Goal: Task Accomplishment & Management: Use online tool/utility

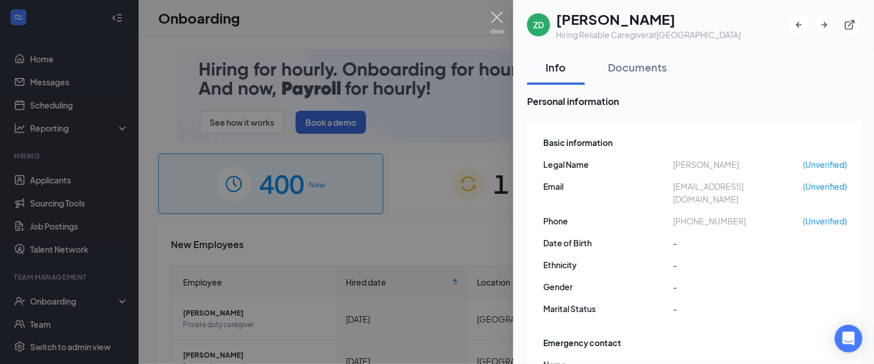
click at [497, 16] on img at bounding box center [497, 23] width 14 height 23
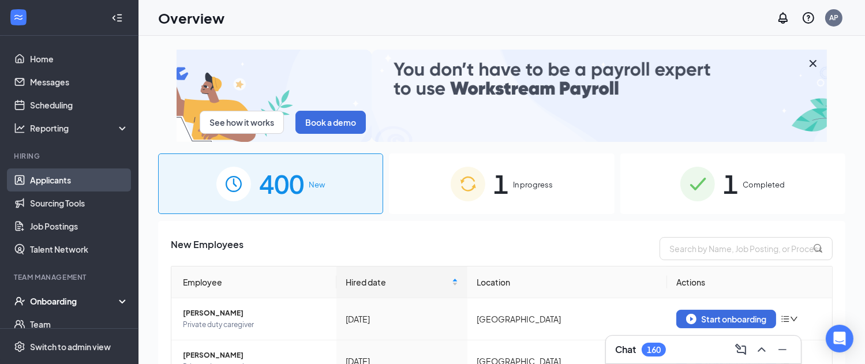
click at [38, 185] on link "Applicants" at bounding box center [79, 179] width 99 height 23
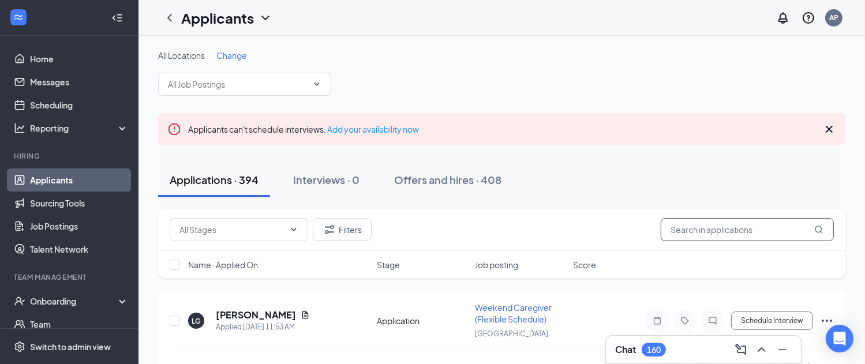
click at [759, 228] on input "text" at bounding box center [747, 229] width 173 height 23
paste input "- Victoria Mashala"
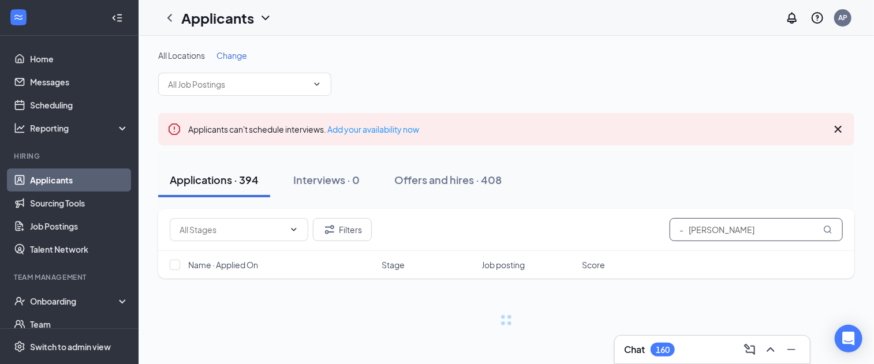
drag, startPoint x: 690, startPoint y: 226, endPoint x: 644, endPoint y: 224, distance: 46.2
click at [644, 224] on div "Filters - Victoria Mashala" at bounding box center [506, 229] width 673 height 23
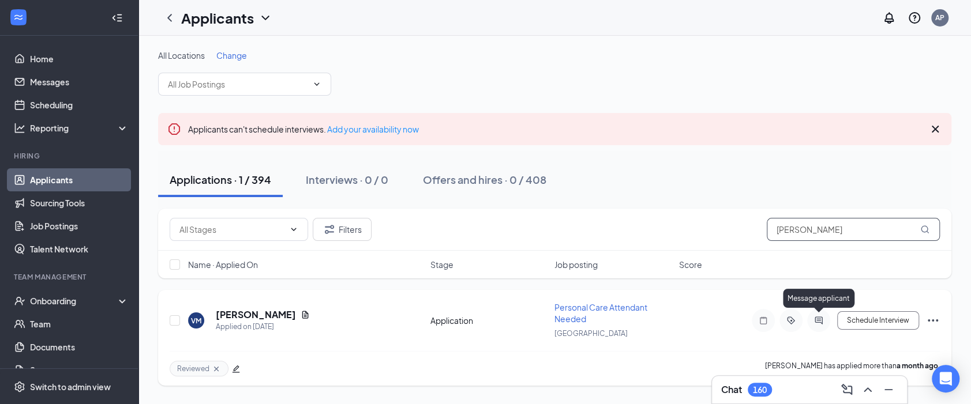
type input "[PERSON_NAME]"
click at [822, 318] on icon "ActiveChat" at bounding box center [819, 320] width 14 height 9
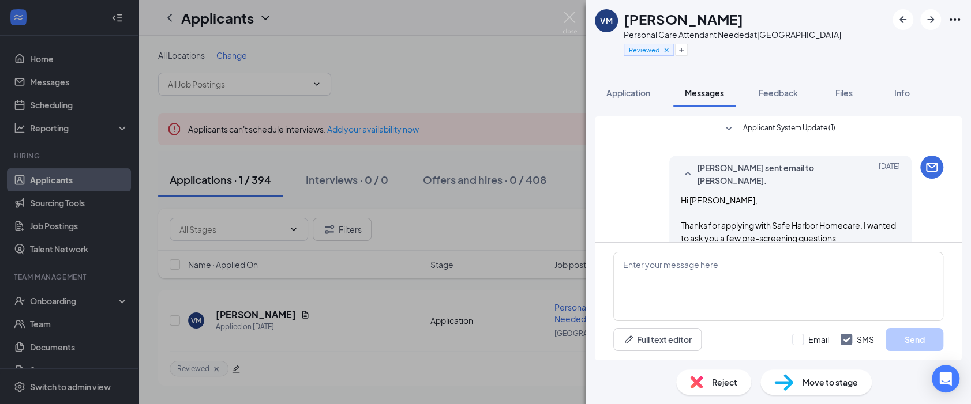
scroll to position [410, 0]
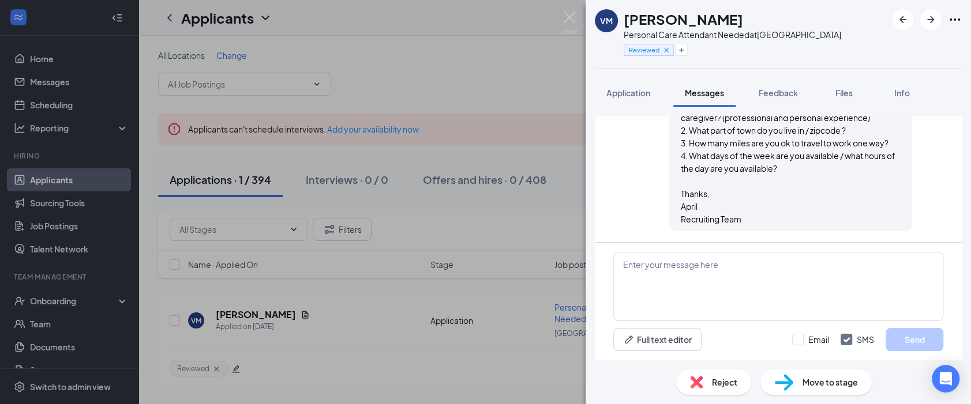
click at [841, 9] on div "VM Victoria Mashala Personal Care Attendant Needed at San Diego Reviewed" at bounding box center [778, 34] width 385 height 69
click at [644, 93] on span "Application" at bounding box center [628, 93] width 44 height 10
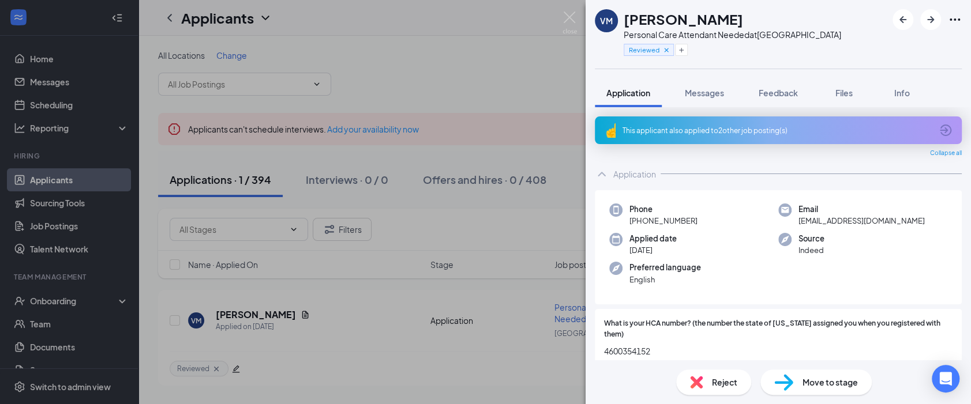
scroll to position [64, 0]
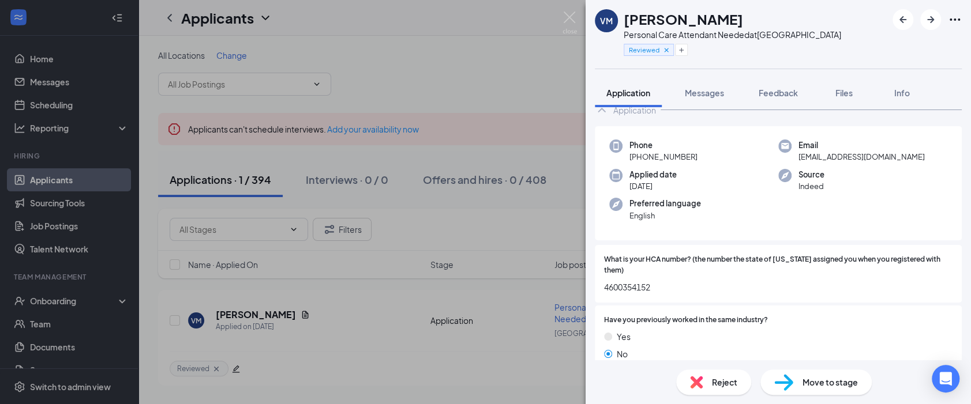
click at [637, 285] on span "4600354152" at bounding box center [778, 287] width 348 height 13
copy span "4600354152"
click at [849, 13] on div "VM Victoria Mashala Personal Care Attendant Needed at San Diego Reviewed" at bounding box center [778, 34] width 385 height 69
click at [777, 91] on span "Feedback" at bounding box center [778, 93] width 39 height 10
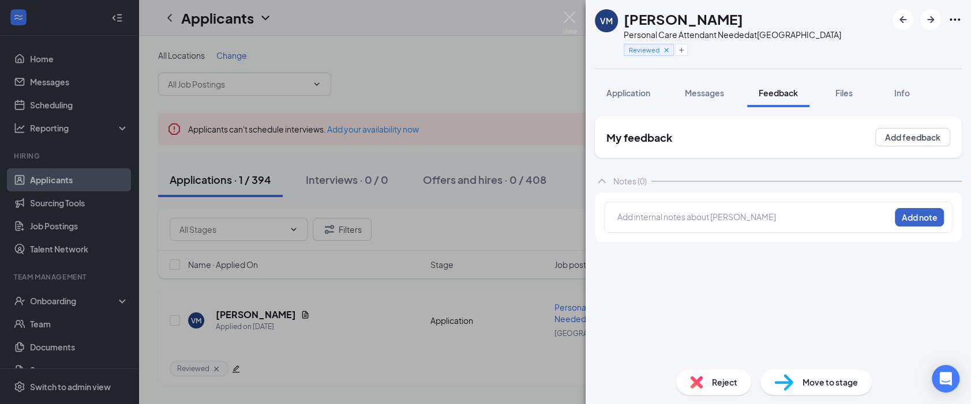
click at [864, 220] on button "Add note" at bounding box center [919, 217] width 49 height 18
click at [656, 217] on div at bounding box center [754, 217] width 272 height 12
click at [864, 217] on button "Add note" at bounding box center [919, 217] width 49 height 18
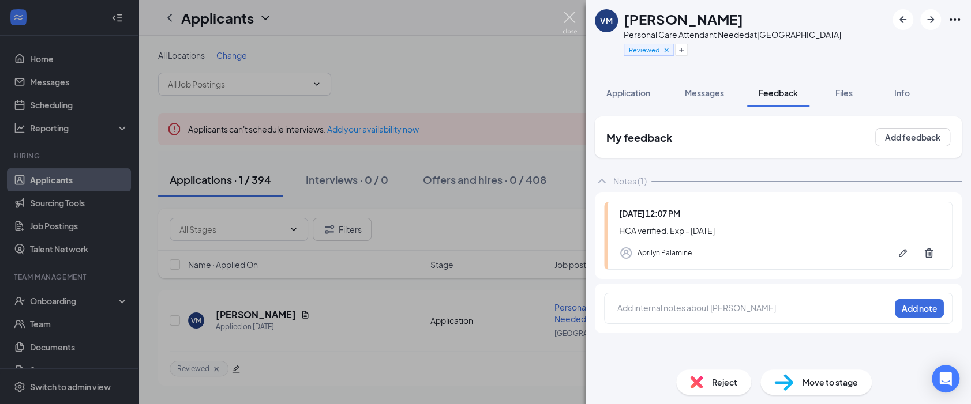
click at [571, 14] on img at bounding box center [570, 23] width 14 height 23
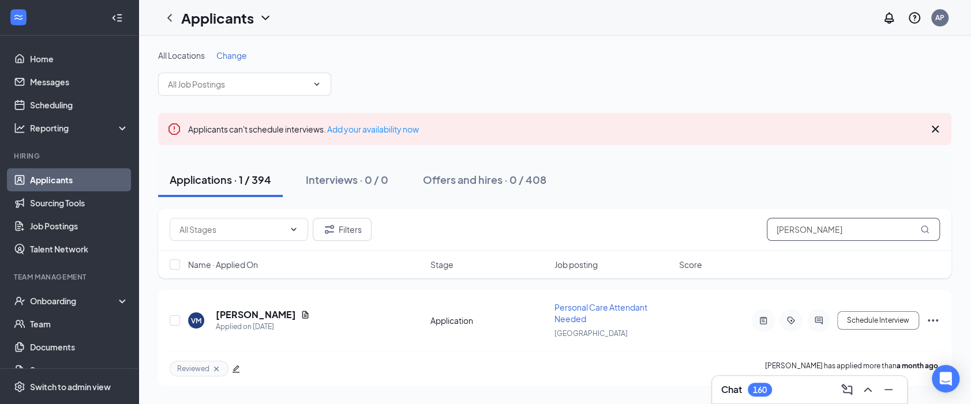
click at [806, 231] on input "[PERSON_NAME]" at bounding box center [853, 229] width 173 height 23
drag, startPoint x: 862, startPoint y: 217, endPoint x: 676, endPoint y: 228, distance: 186.7
click at [676, 228] on div "Filters Victoria Mashala" at bounding box center [555, 229] width 770 height 23
paste input "[PERSON_NAME]"
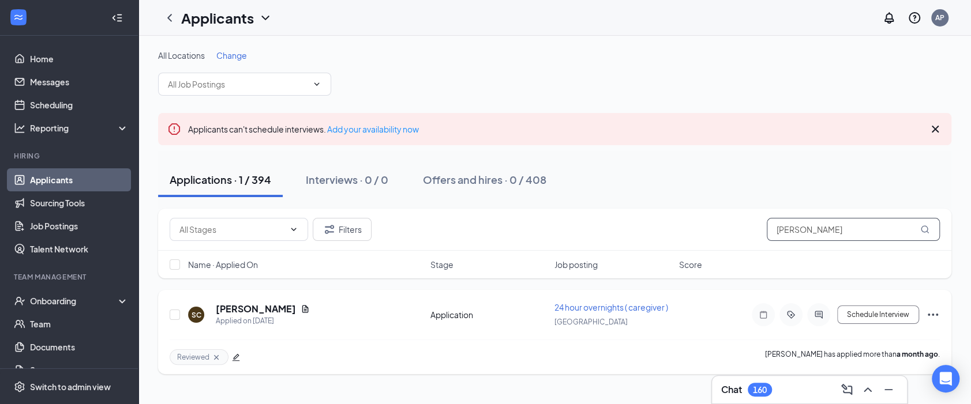
type input "[PERSON_NAME]"
click at [817, 319] on div at bounding box center [818, 314] width 23 height 23
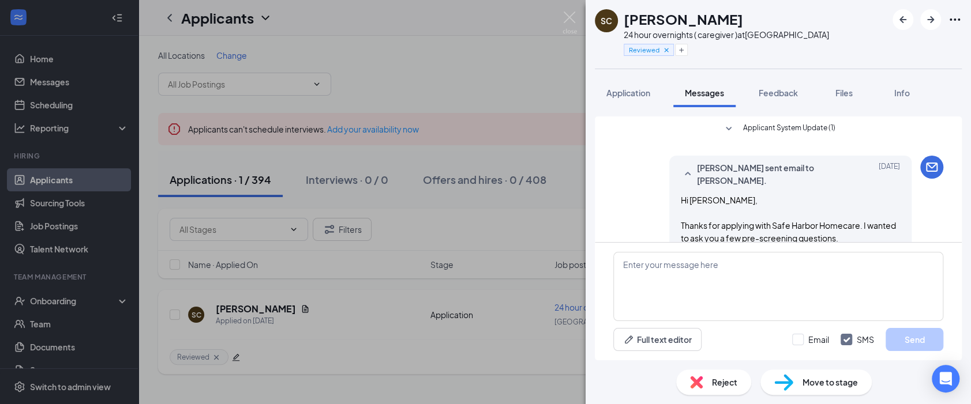
scroll to position [385, 0]
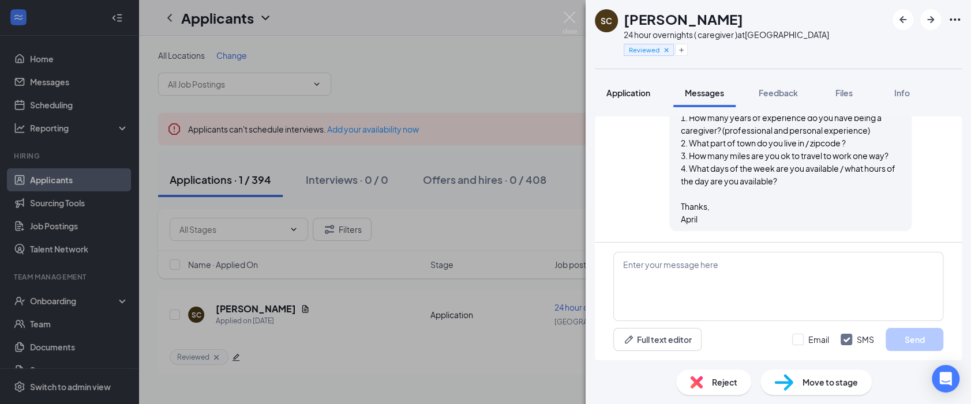
click at [632, 93] on span "Application" at bounding box center [628, 93] width 44 height 10
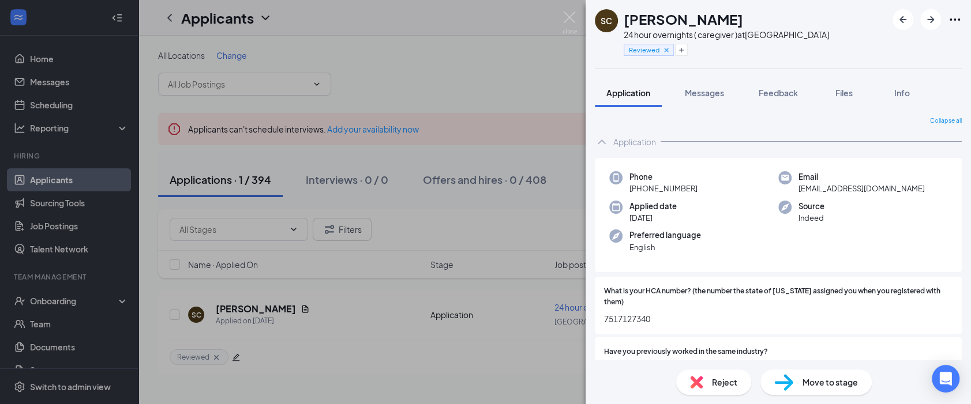
click at [624, 321] on span "7517127340" at bounding box center [778, 319] width 348 height 13
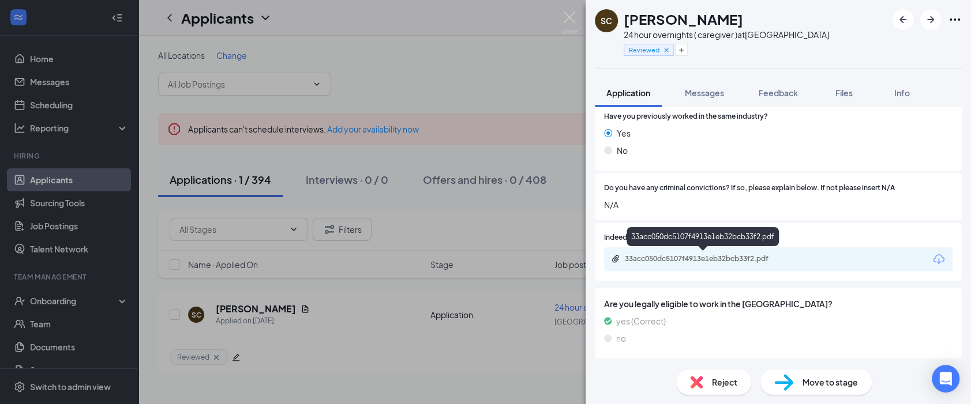
click at [684, 257] on div "33acc050dc5107f4913e1eb32bcb33f2.pdf" at bounding box center [706, 258] width 162 height 9
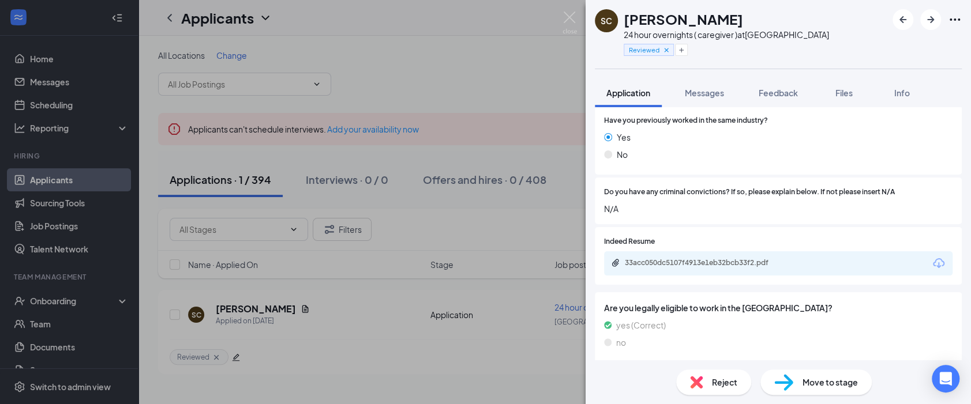
click at [845, 16] on div "SC Shiela Clark 24 hour overnights ( caregiver ) at San Diego Reviewed" at bounding box center [778, 34] width 385 height 69
click at [680, 49] on icon "Plus" at bounding box center [681, 50] width 7 height 7
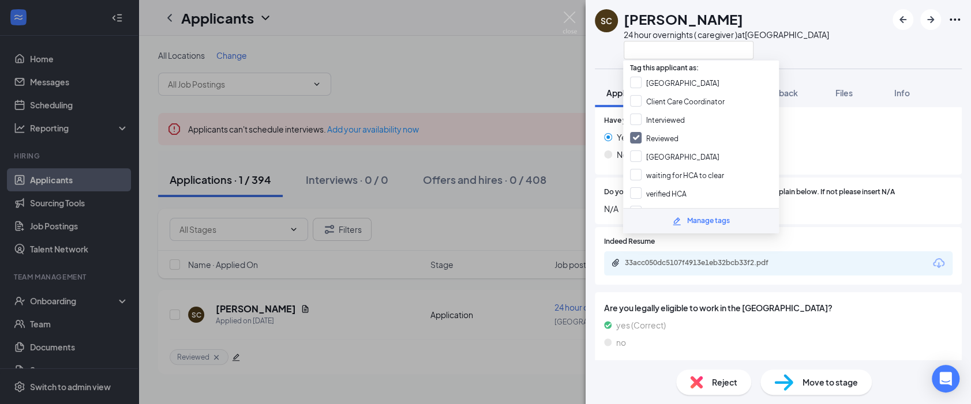
click at [816, 45] on div "SC Shiela Clark 24 hour overnights ( caregiver ) at San Diego" at bounding box center [778, 34] width 385 height 69
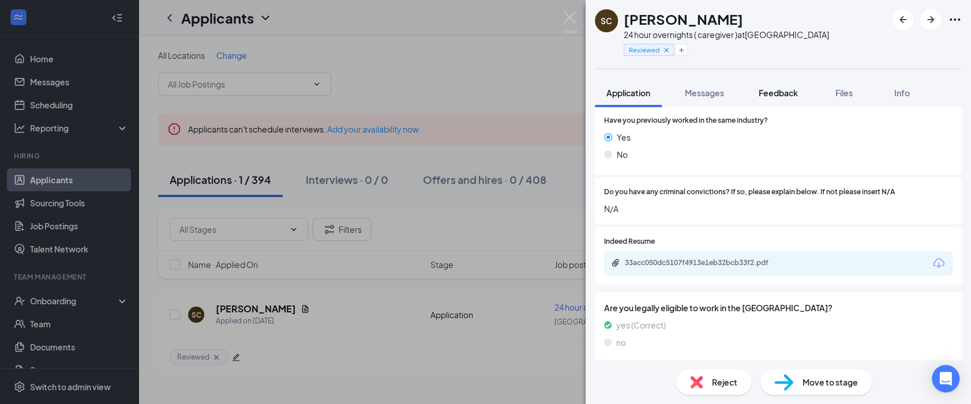
click at [785, 90] on span "Feedback" at bounding box center [778, 93] width 39 height 10
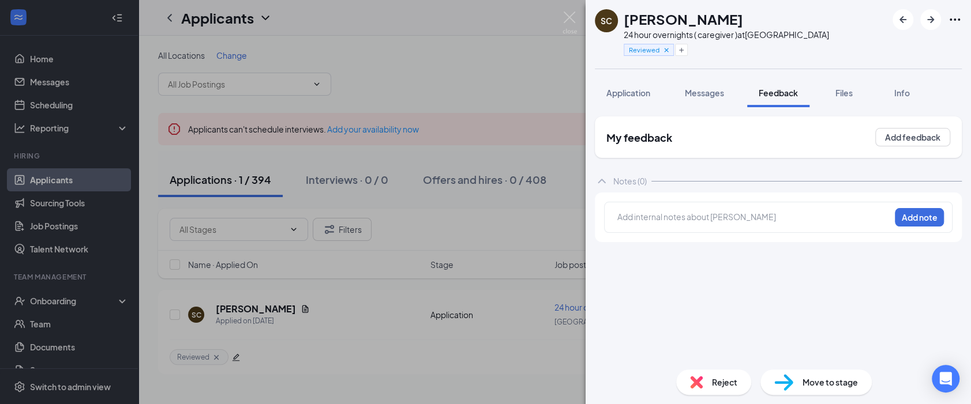
click at [721, 220] on div at bounding box center [754, 217] width 272 height 12
click at [864, 219] on button "Add note" at bounding box center [919, 217] width 49 height 18
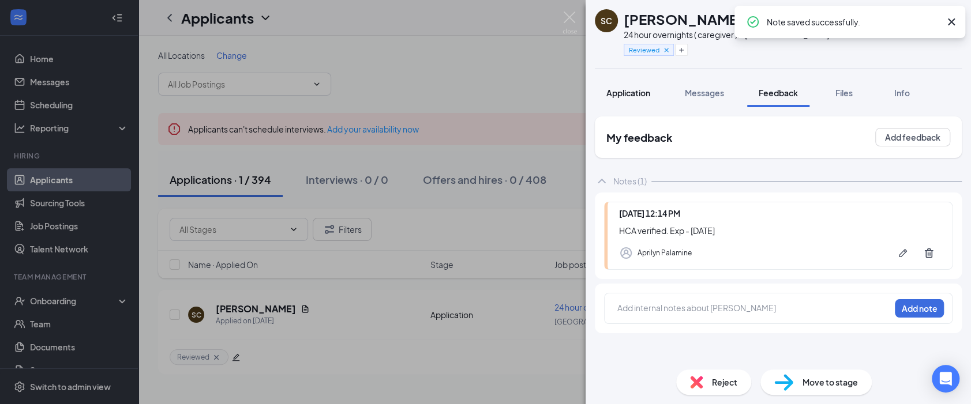
click at [629, 92] on span "Application" at bounding box center [628, 93] width 44 height 10
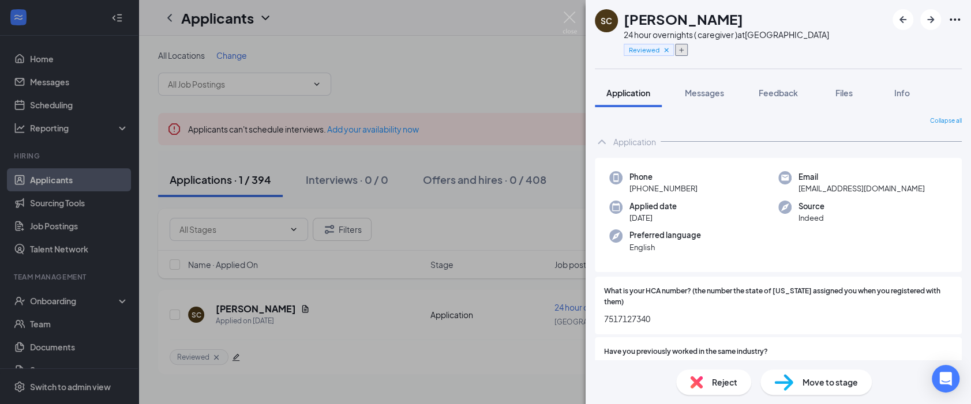
click at [683, 51] on icon "Plus" at bounding box center [681, 50] width 7 height 7
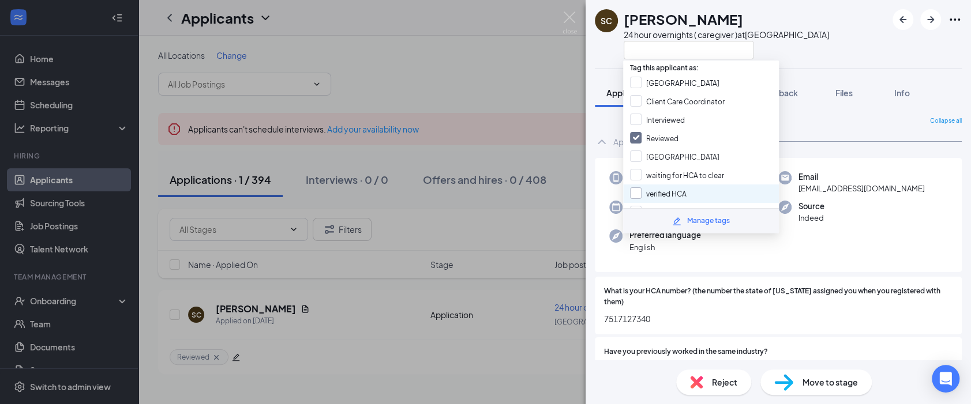
click at [673, 192] on input "verified HCA" at bounding box center [658, 194] width 57 height 13
checkbox input "true"
click at [828, 44] on div "SC Shiela Clark 24 hour overnights ( caregiver ) at San Diego" at bounding box center [778, 34] width 385 height 69
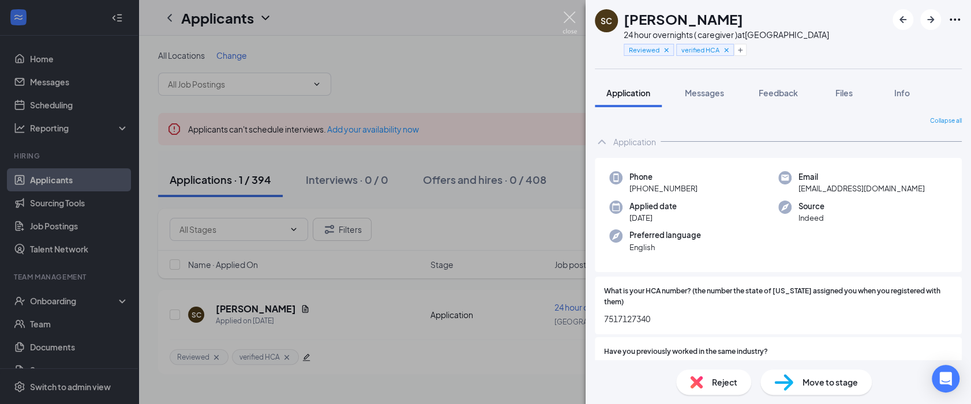
click at [564, 18] on img at bounding box center [570, 23] width 14 height 23
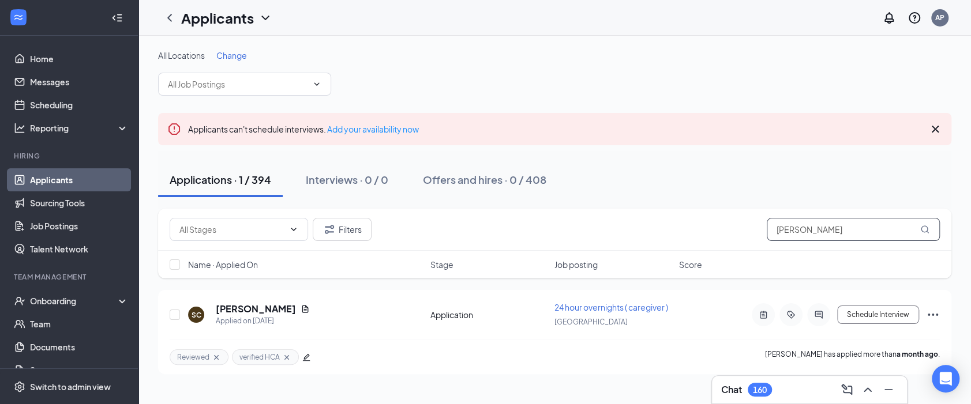
drag, startPoint x: 823, startPoint y: 226, endPoint x: 574, endPoint y: 214, distance: 249.5
click at [574, 215] on div "Filters Shiela Clark" at bounding box center [554, 230] width 793 height 42
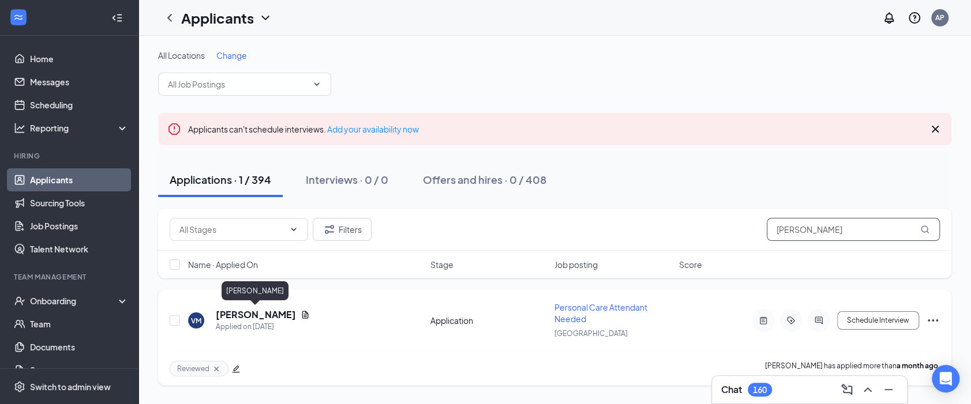
type input "[PERSON_NAME]"
click at [263, 312] on h5 "[PERSON_NAME]" at bounding box center [256, 315] width 80 height 13
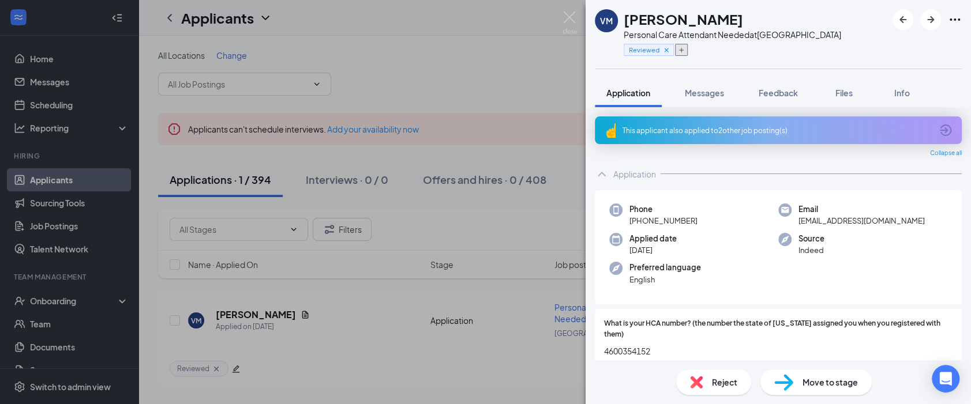
click at [678, 51] on icon "Plus" at bounding box center [681, 50] width 7 height 7
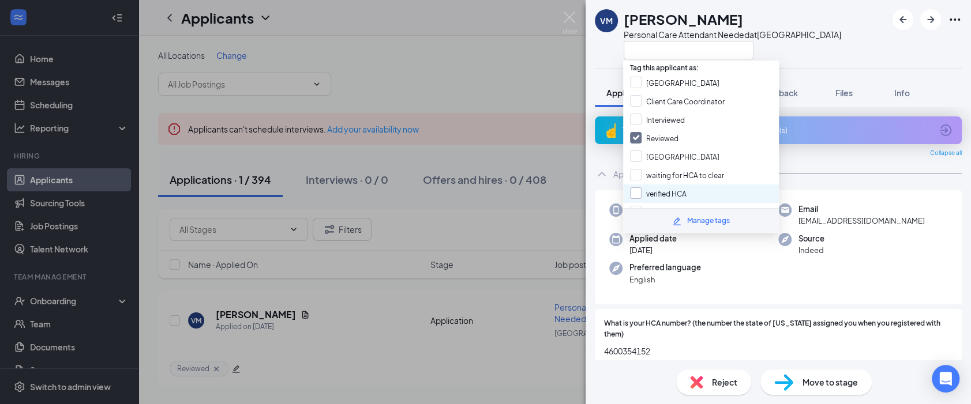
click at [658, 192] on input "verified HCA" at bounding box center [658, 194] width 57 height 13
checkbox input "true"
click at [844, 42] on div "VM Victoria Mashala Personal Care Attendant Needed at San Diego" at bounding box center [778, 34] width 385 height 69
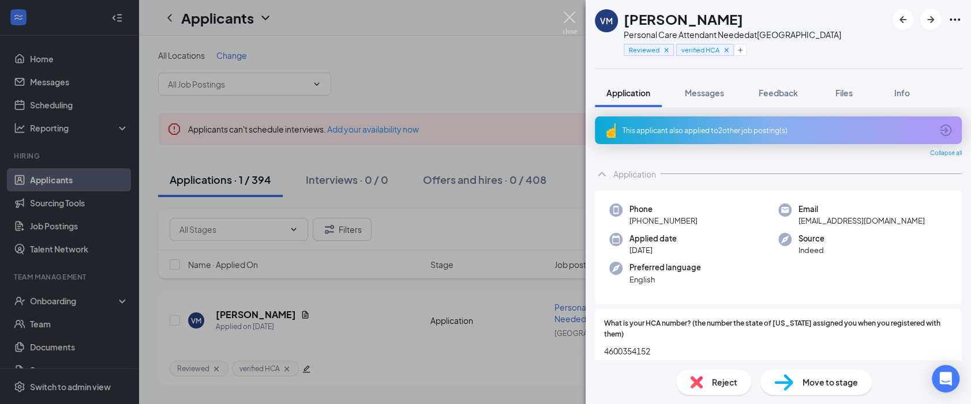
click at [569, 20] on img at bounding box center [570, 23] width 14 height 23
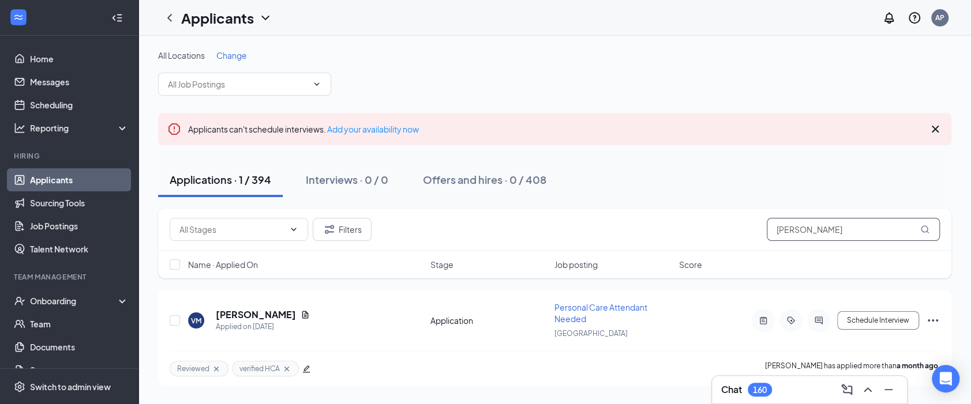
click at [803, 237] on input "[PERSON_NAME]" at bounding box center [853, 229] width 173 height 23
drag, startPoint x: 815, startPoint y: 234, endPoint x: 694, endPoint y: 235, distance: 120.6
click at [694, 235] on div "Filters Victoria Mashala" at bounding box center [555, 229] width 770 height 23
paste input "[PERSON_NAME]"
click at [234, 313] on h5 "[PERSON_NAME]" at bounding box center [256, 315] width 80 height 13
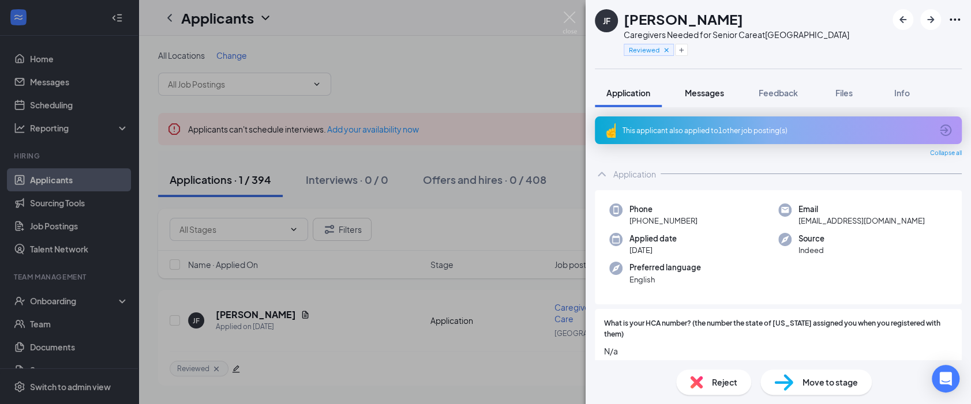
click at [713, 92] on span "Messages" at bounding box center [704, 93] width 39 height 10
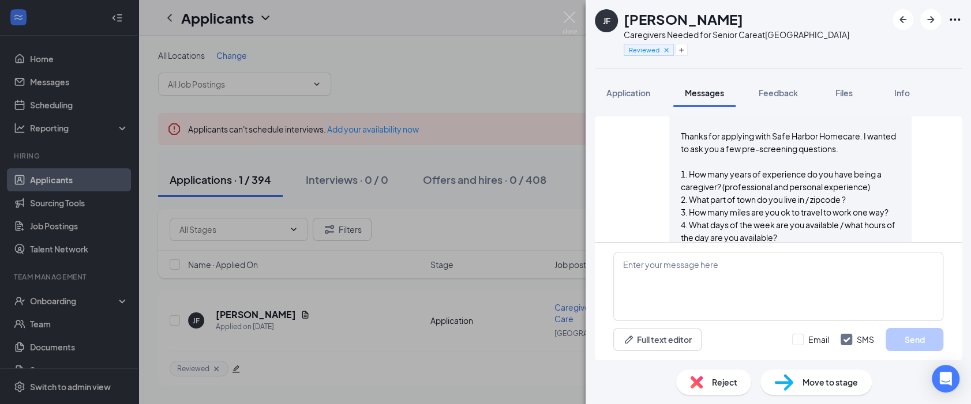
scroll to position [410, 0]
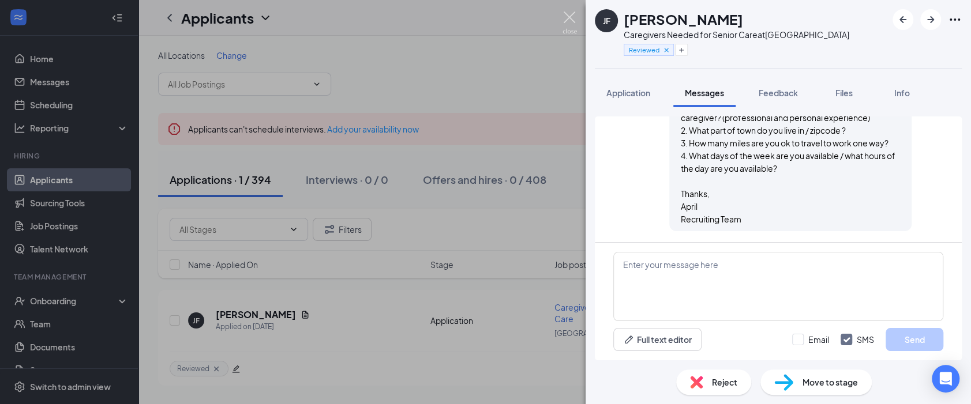
click at [565, 18] on img at bounding box center [570, 23] width 14 height 23
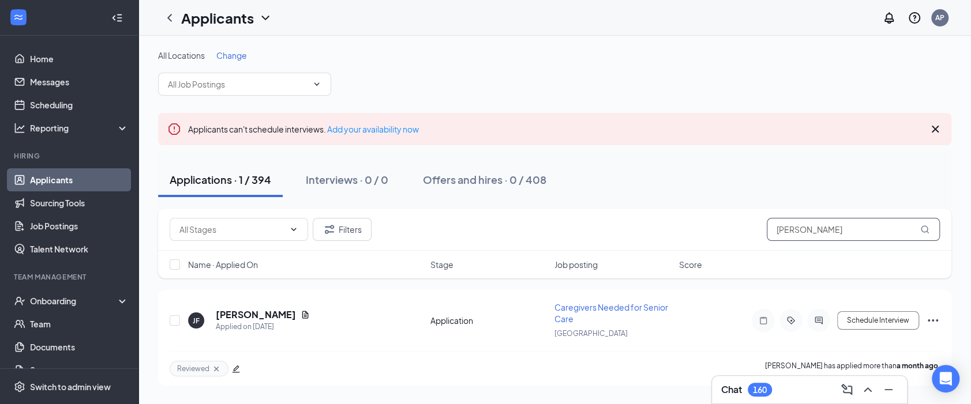
click at [820, 238] on input "[PERSON_NAME]" at bounding box center [853, 229] width 173 height 23
drag, startPoint x: 742, startPoint y: 239, endPoint x: 646, endPoint y: 241, distance: 95.8
click at [646, 241] on div "Filters Jalisa Fore" at bounding box center [554, 230] width 793 height 42
paste input "[PERSON_NAME]"
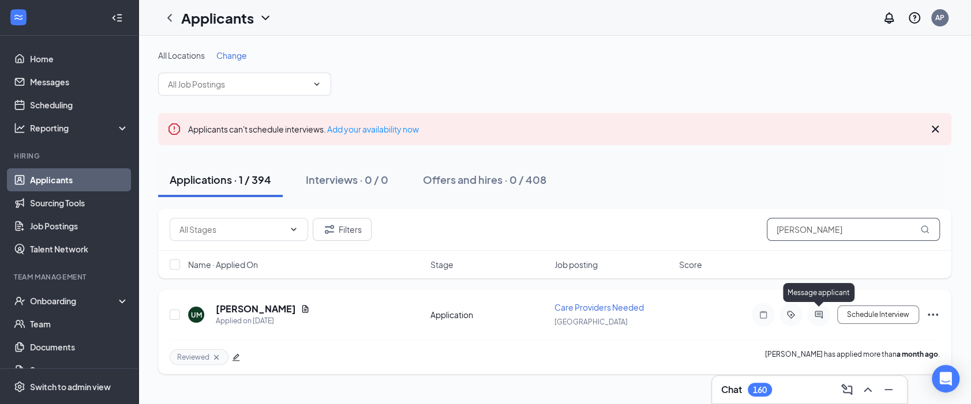
type input "[PERSON_NAME]"
click at [818, 312] on icon "ActiveChat" at bounding box center [819, 314] width 14 height 9
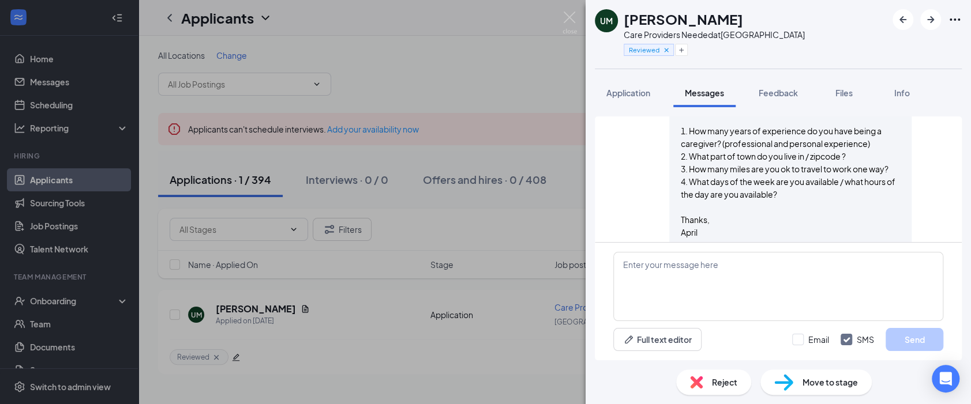
scroll to position [410, 0]
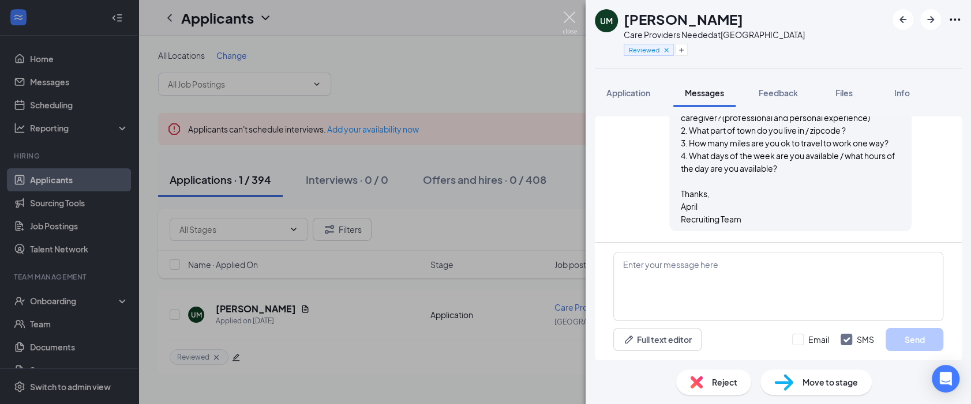
click at [571, 17] on img at bounding box center [570, 23] width 14 height 23
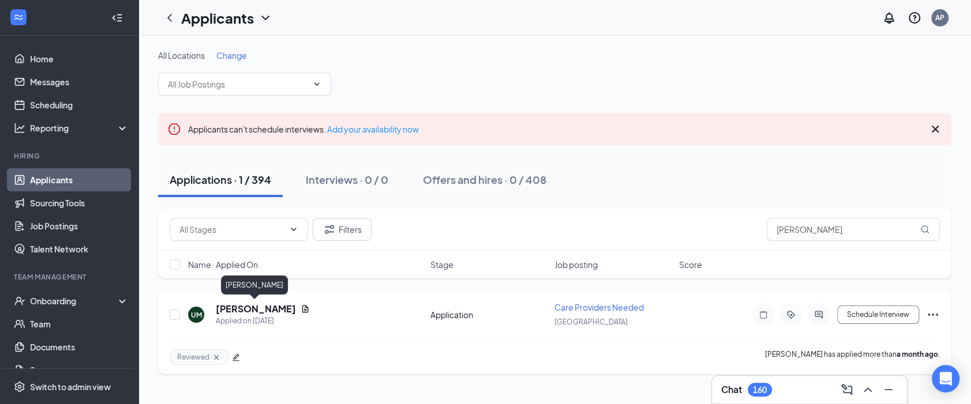
click at [272, 309] on h5 "[PERSON_NAME]" at bounding box center [256, 309] width 80 height 13
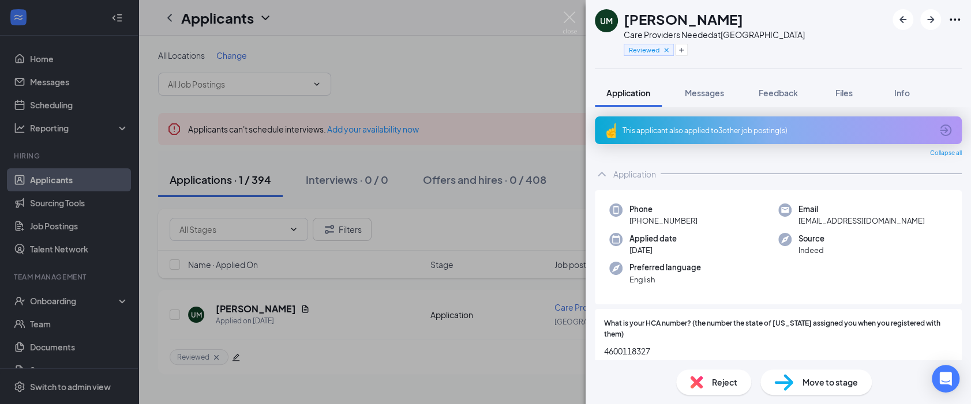
click at [641, 347] on span "4600118327" at bounding box center [778, 351] width 348 height 13
copy span "4600118327"
click at [680, 52] on icon "Plus" at bounding box center [681, 50] width 7 height 7
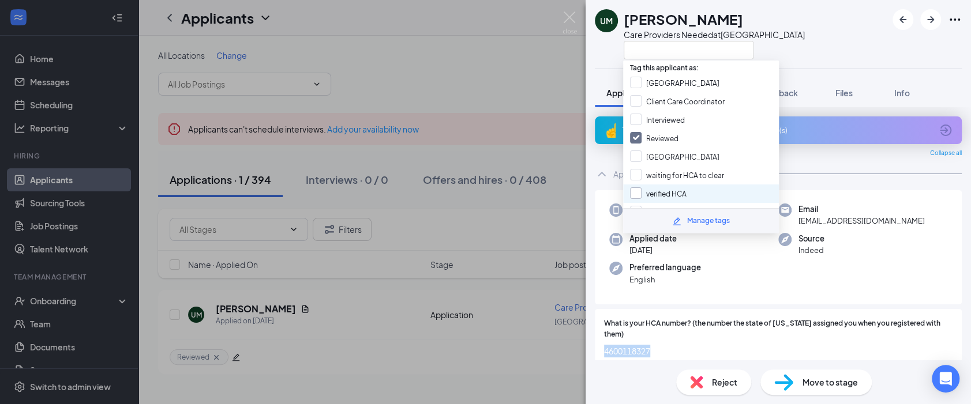
click at [666, 194] on input "verified HCA" at bounding box center [658, 194] width 57 height 13
checkbox input "true"
click at [831, 28] on div "UM Ursula McMaron Care Providers Needed at San Diego" at bounding box center [778, 34] width 385 height 69
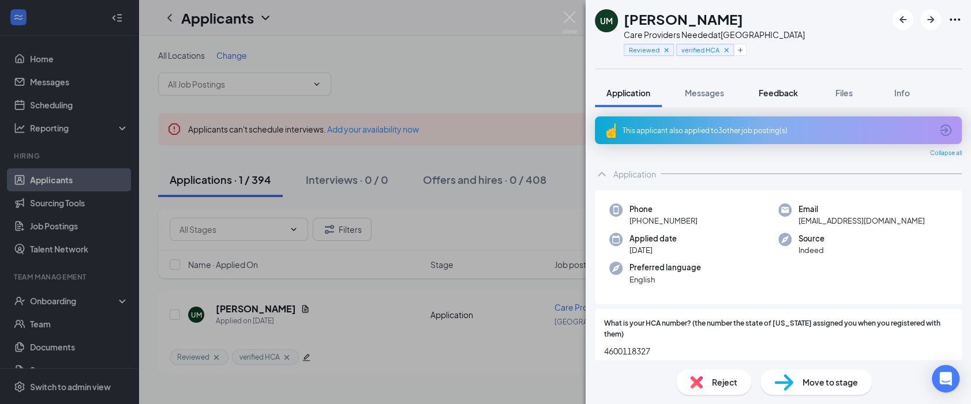
click at [785, 100] on button "Feedback" at bounding box center [778, 92] width 62 height 29
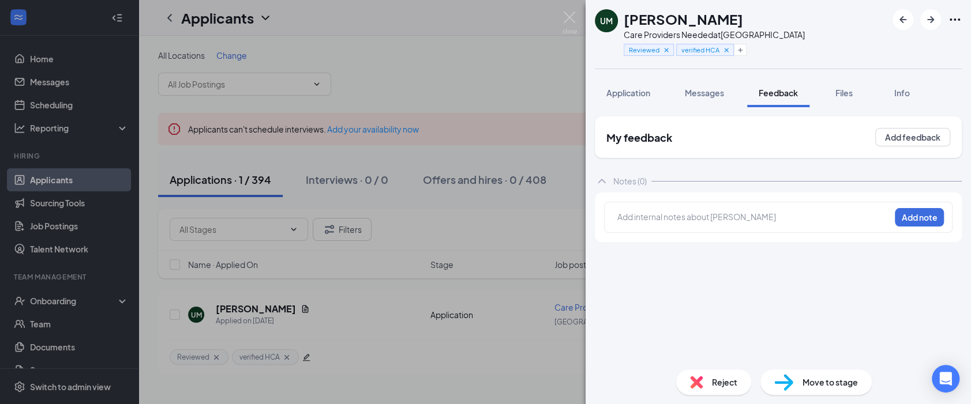
click at [725, 216] on div at bounding box center [754, 217] width 272 height 12
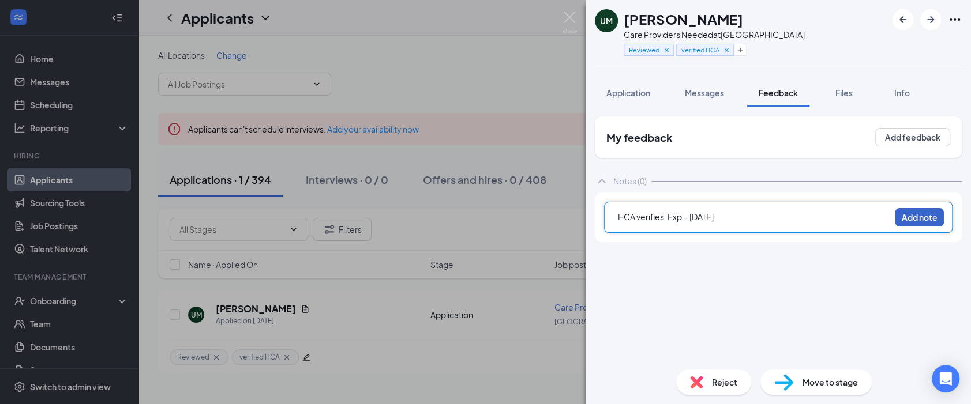
click at [864, 217] on button "Add note" at bounding box center [919, 217] width 49 height 18
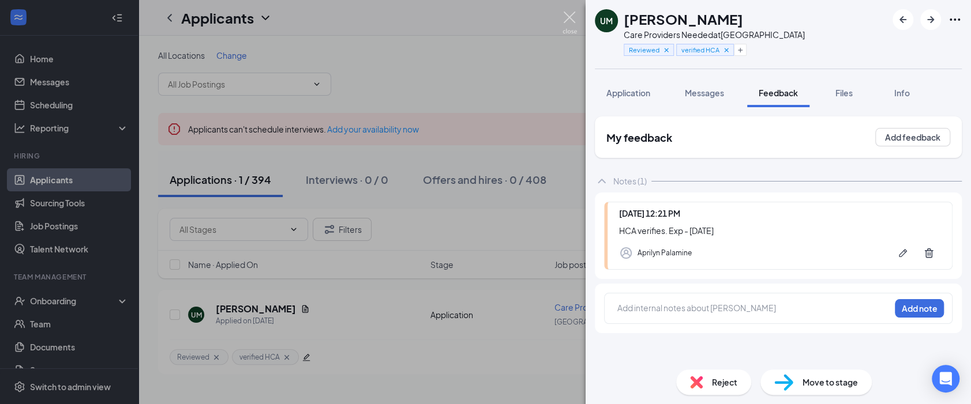
click at [567, 18] on img at bounding box center [570, 23] width 14 height 23
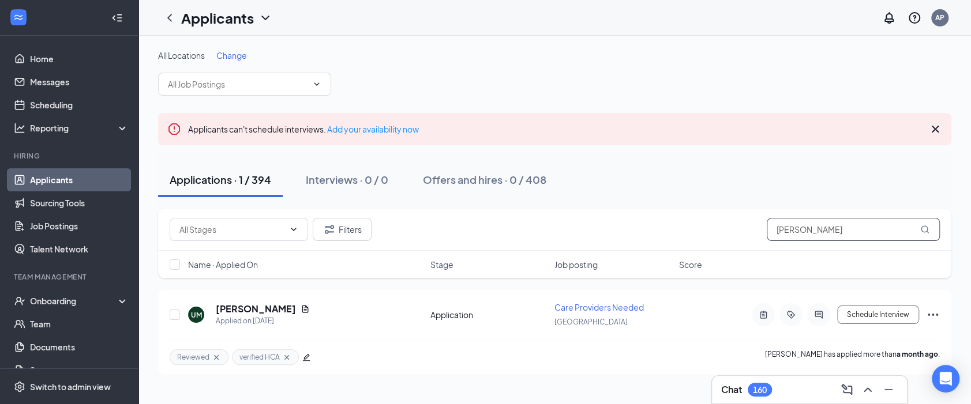
click at [823, 235] on input "[PERSON_NAME]" at bounding box center [853, 229] width 173 height 23
drag, startPoint x: 630, startPoint y: 230, endPoint x: 614, endPoint y: 227, distance: 16.3
click at [616, 230] on div "Filters Ursula McMaron" at bounding box center [555, 229] width 770 height 23
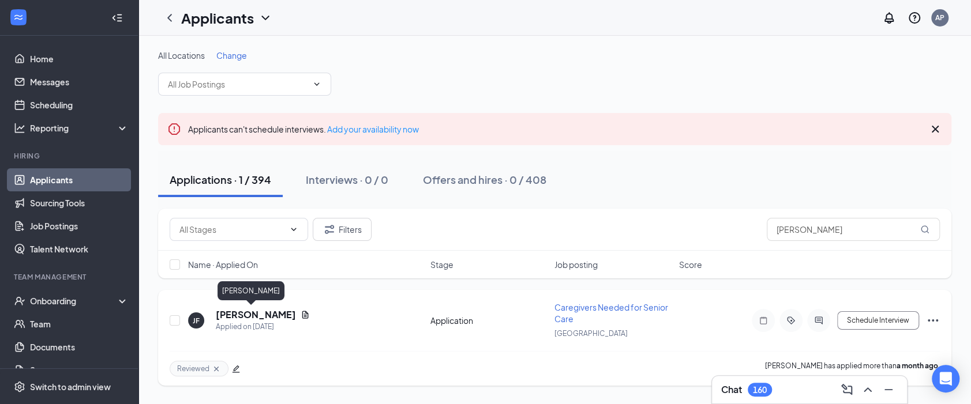
click at [246, 314] on h5 "[PERSON_NAME]" at bounding box center [256, 315] width 80 height 13
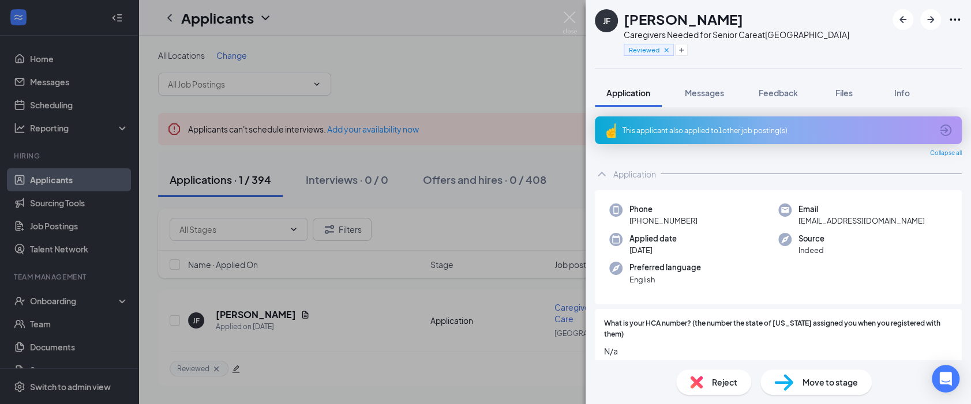
scroll to position [268, 0]
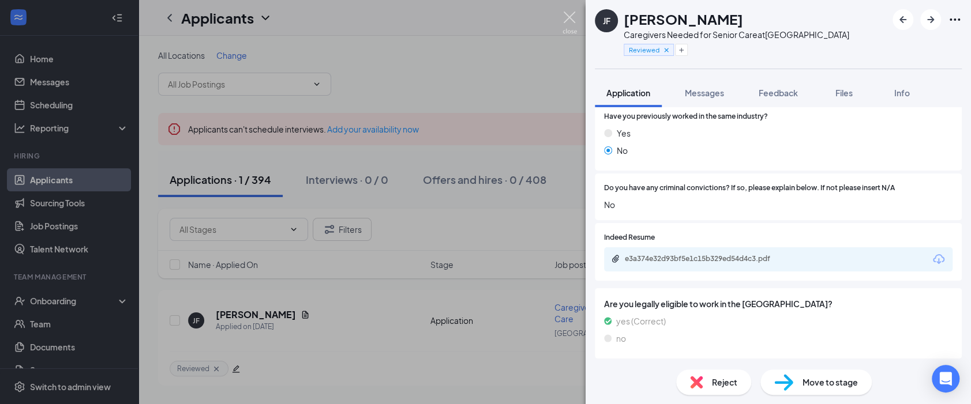
click at [564, 20] on img at bounding box center [570, 23] width 14 height 23
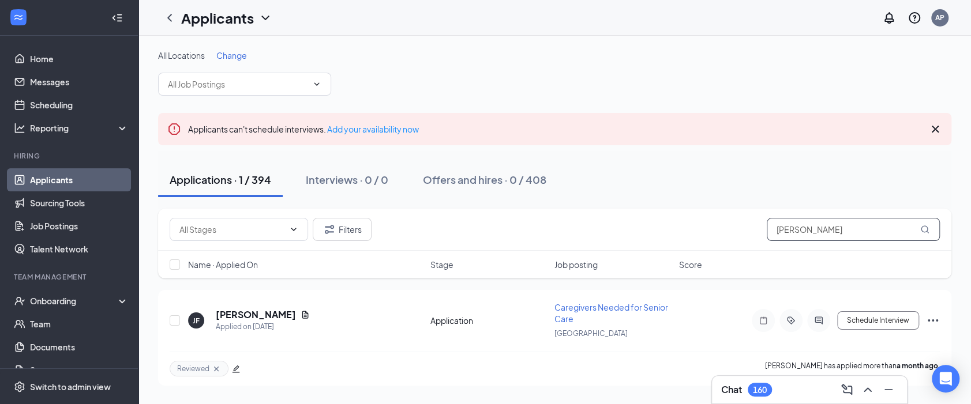
click at [801, 227] on input "Jalisa" at bounding box center [853, 229] width 173 height 23
drag, startPoint x: 816, startPoint y: 222, endPoint x: 632, endPoint y: 226, distance: 184.1
click at [632, 226] on div "Filters Jalisa" at bounding box center [555, 229] width 770 height 23
paste input "[PERSON_NAME]"
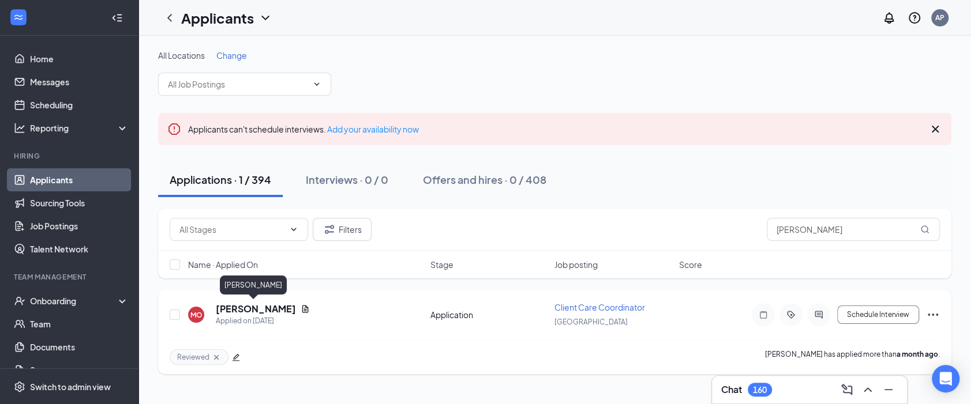
click at [249, 313] on h5 "[PERSON_NAME]" at bounding box center [256, 309] width 80 height 13
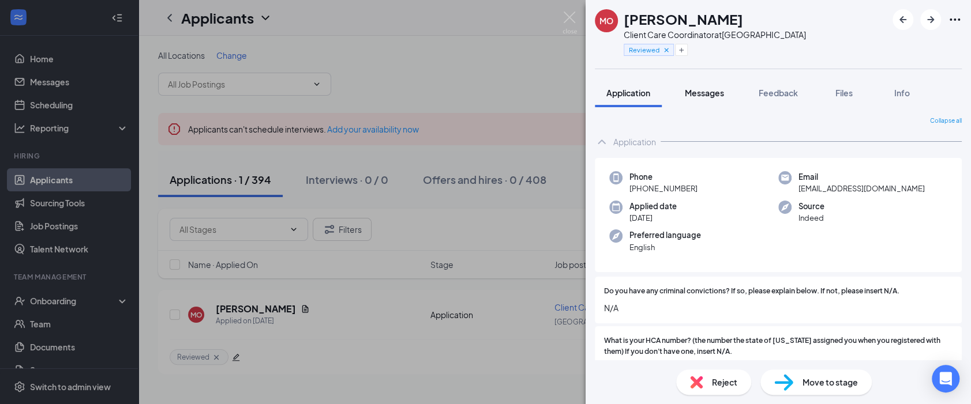
click at [709, 88] on span "Messages" at bounding box center [704, 93] width 39 height 10
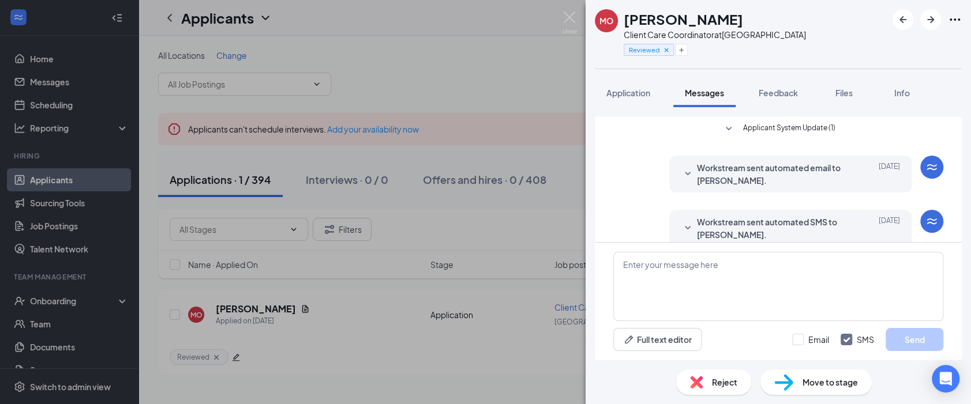
scroll to position [519, 0]
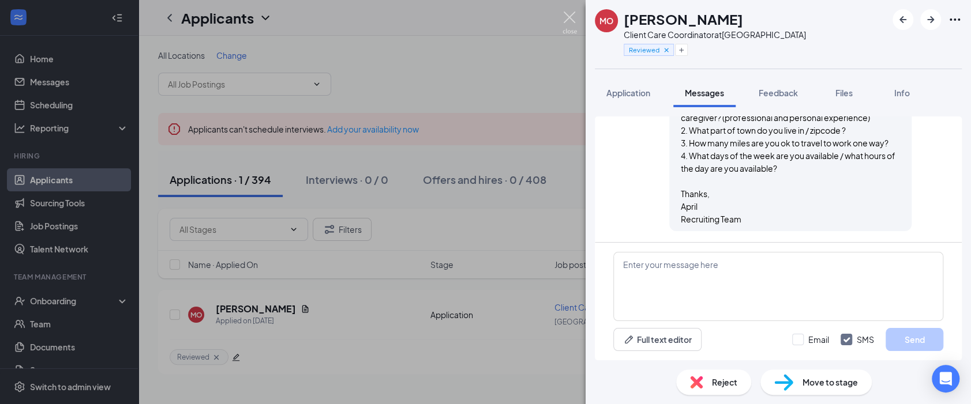
click at [563, 18] on img at bounding box center [570, 23] width 14 height 23
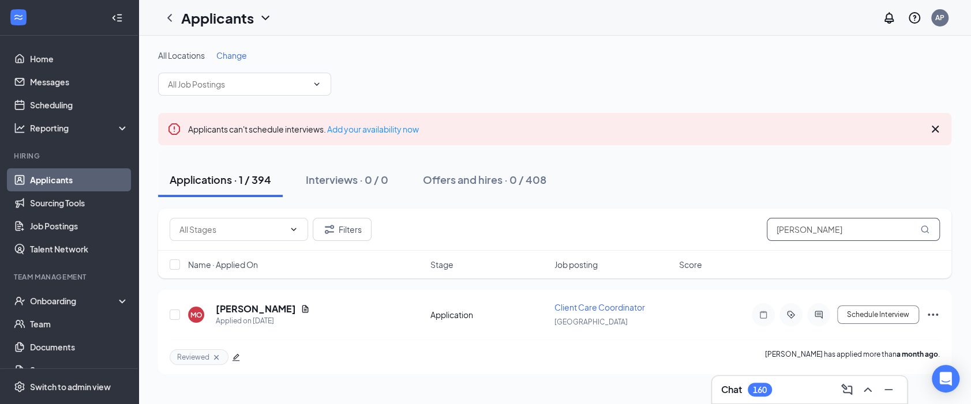
click at [805, 222] on input "[PERSON_NAME]" at bounding box center [853, 229] width 173 height 23
drag, startPoint x: 840, startPoint y: 226, endPoint x: 628, endPoint y: 217, distance: 212.5
click at [628, 217] on div "Filters michelle ortiz" at bounding box center [554, 230] width 793 height 42
paste input "Walter Gonzale"
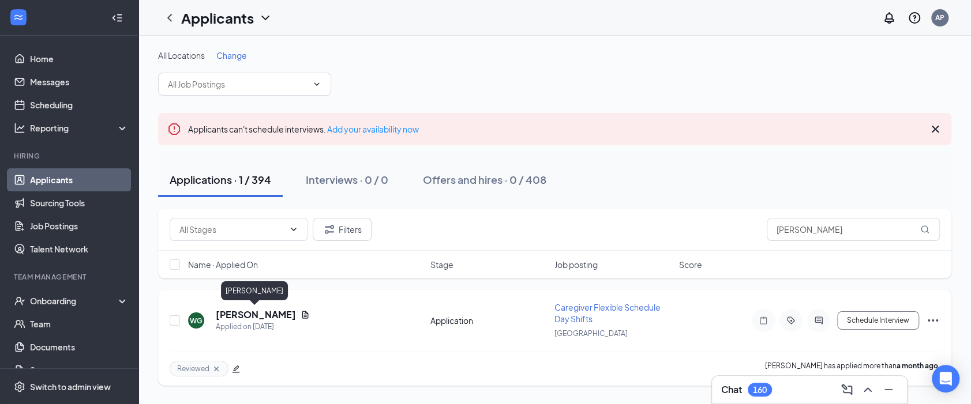
click at [245, 316] on h5 "[PERSON_NAME]" at bounding box center [256, 315] width 80 height 13
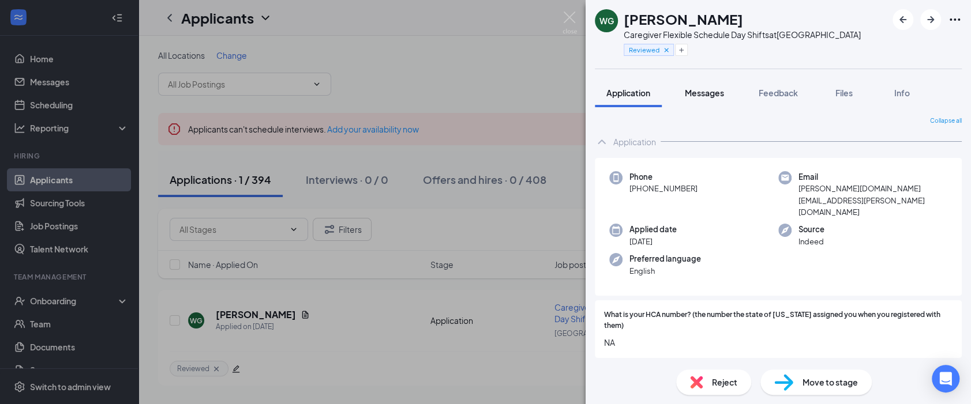
click at [714, 97] on div "Messages" at bounding box center [704, 93] width 39 height 12
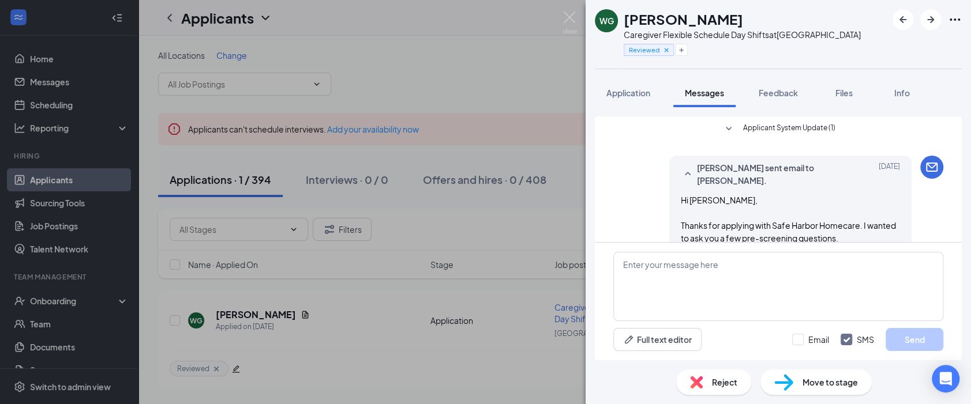
scroll to position [410, 0]
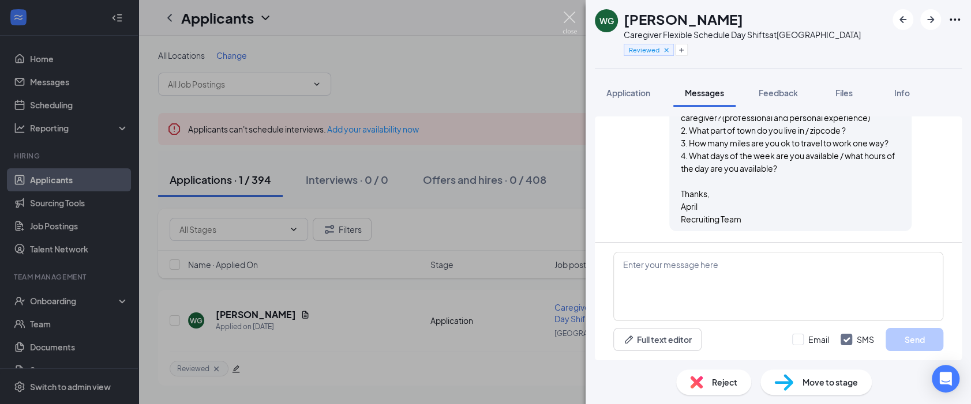
click at [568, 14] on img at bounding box center [570, 23] width 14 height 23
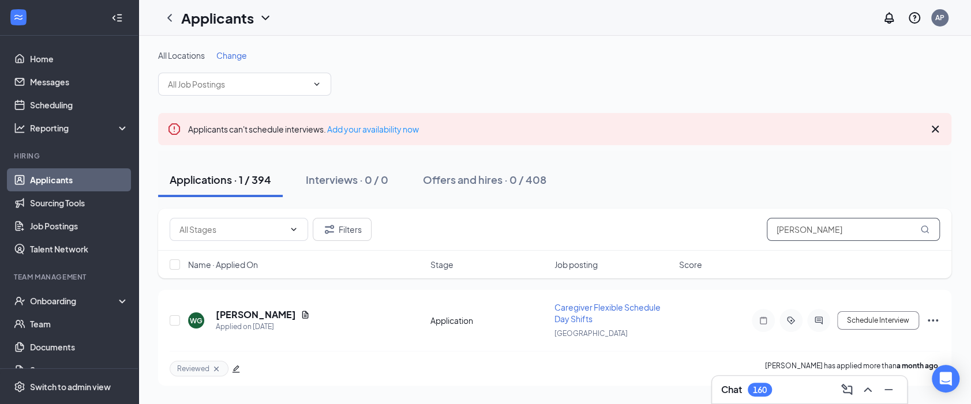
click at [795, 232] on input "[PERSON_NAME]" at bounding box center [853, 229] width 173 height 23
drag, startPoint x: 846, startPoint y: 228, endPoint x: 669, endPoint y: 241, distance: 177.6
click at [669, 241] on div "Filters Walter Gonzalez" at bounding box center [554, 230] width 793 height 42
paste input "[PERSON_NAME]"
type input "[PERSON_NAME]"
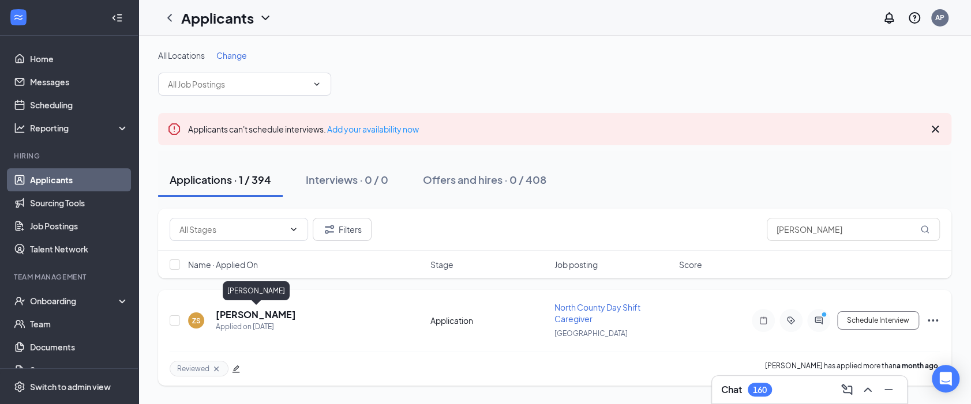
click at [290, 313] on h5 "[PERSON_NAME]" at bounding box center [256, 315] width 80 height 13
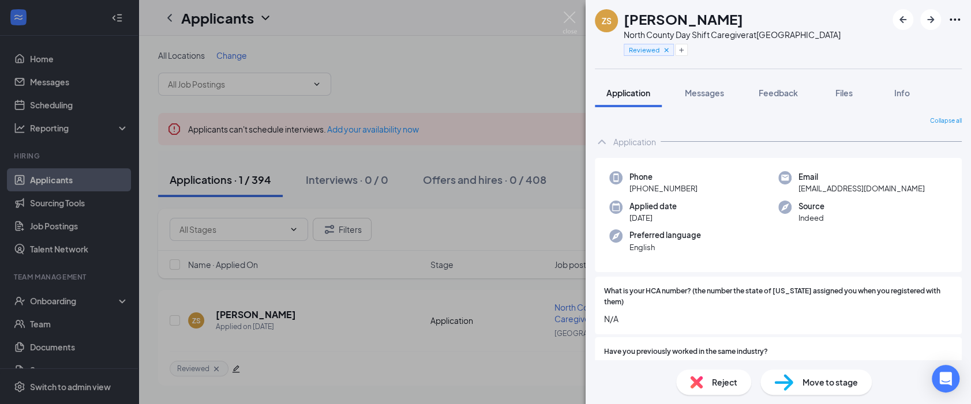
scroll to position [128, 0]
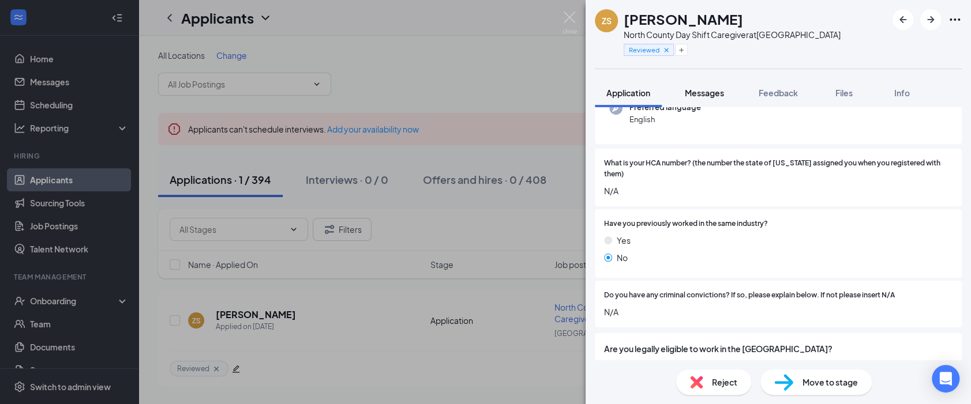
click at [707, 96] on span "Messages" at bounding box center [704, 93] width 39 height 10
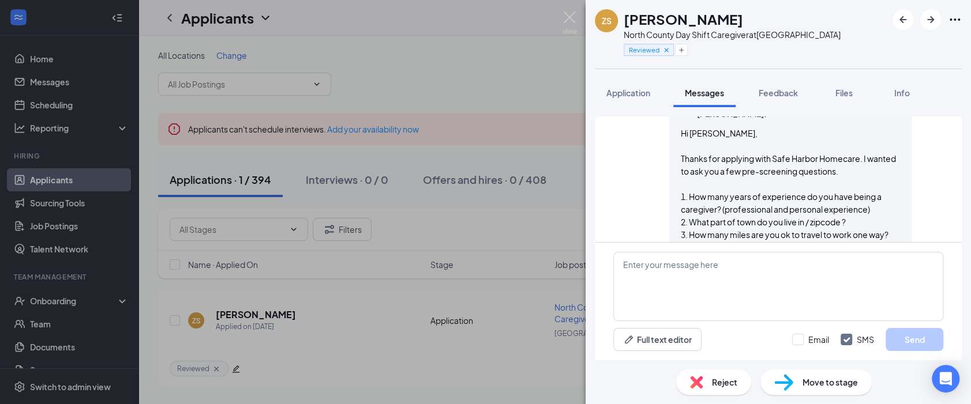
scroll to position [511, 0]
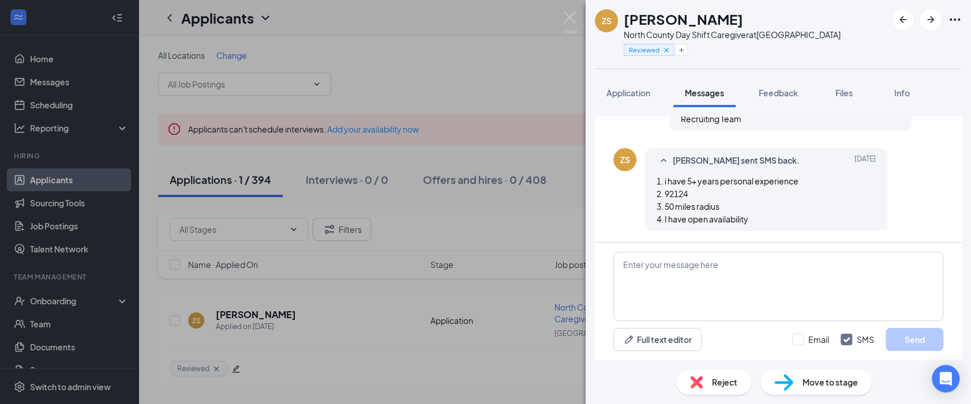
drag, startPoint x: 758, startPoint y: 16, endPoint x: 625, endPoint y: 16, distance: 133.3
click at [625, 16] on div "[PERSON_NAME]" at bounding box center [732, 19] width 217 height 20
click at [843, 15] on div "ZS Zamarian Singleton North County Day Shift Caregiver at San Diego Reviewed" at bounding box center [778, 34] width 385 height 69
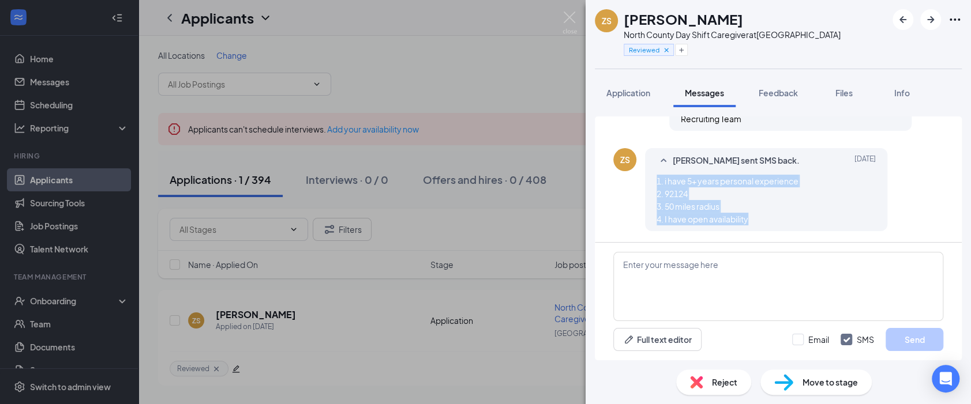
drag, startPoint x: 739, startPoint y: 214, endPoint x: 655, endPoint y: 183, distance: 89.3
click at [655, 183] on div "Zamarian Singleton sent SMS back. Aug 23 1. i have 5+ years personal experience…" at bounding box center [766, 189] width 242 height 83
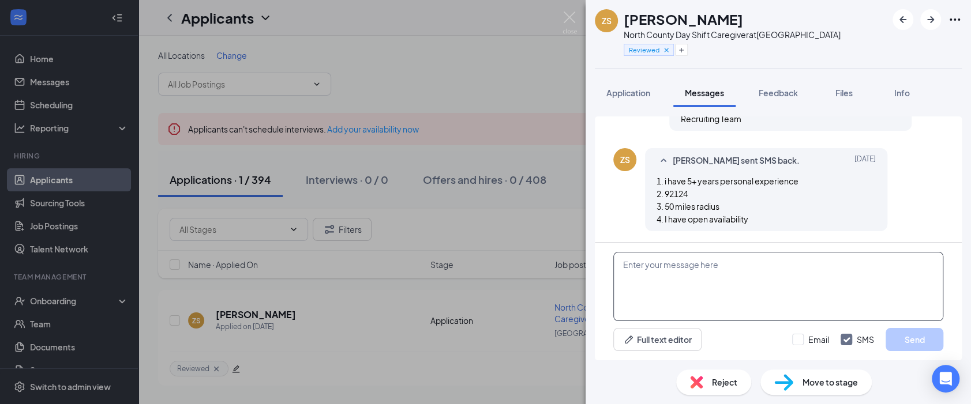
click at [643, 277] on textarea at bounding box center [778, 286] width 330 height 69
type textarea "T"
click at [643, 278] on textarea "Hi Zamarian, Thank you for your" at bounding box center [778, 286] width 330 height 69
click at [710, 278] on textarea "Hi Zamarian, Thank you for your" at bounding box center [778, 286] width 330 height 69
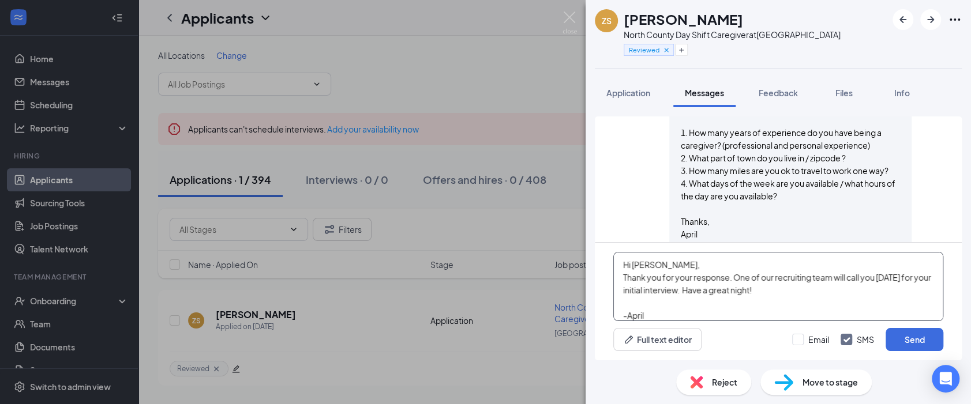
scroll to position [447, 0]
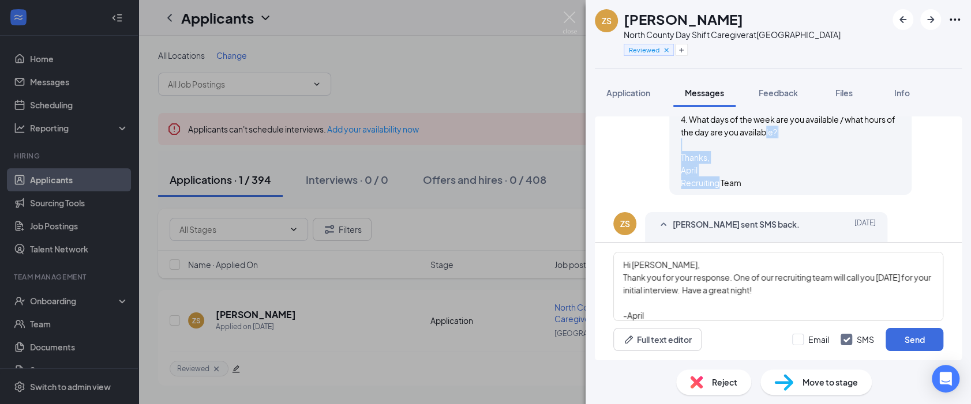
drag, startPoint x: 736, startPoint y: 180, endPoint x: 666, endPoint y: 160, distance: 72.0
click at [669, 160] on div "Aprilyn Palamine sent SMS to Zamarian Singleton. Aug 23 Hi Zamarian, Thanks for…" at bounding box center [790, 78] width 242 height 234
copy span "Thanks, April Recruiting Team"
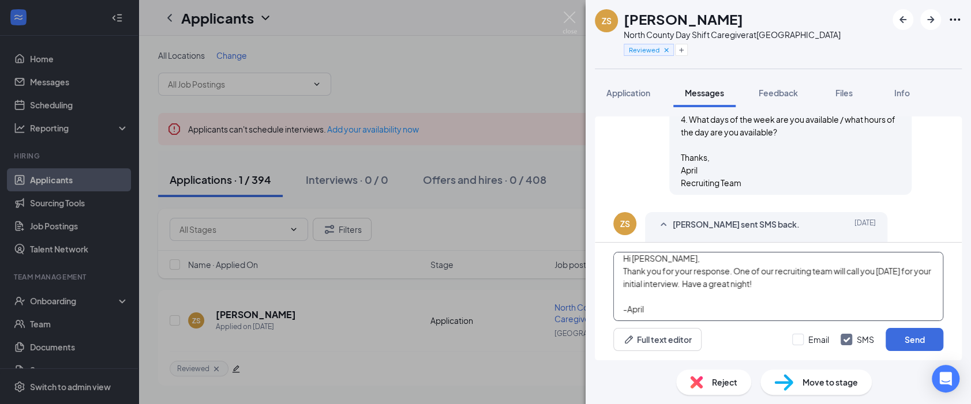
drag, startPoint x: 645, startPoint y: 311, endPoint x: 615, endPoint y: 318, distance: 30.9
click at [615, 318] on textarea "Hi Zamarian, Thank you for your response. One of our recruiting team will call …" at bounding box center [778, 286] width 330 height 69
paste textarea "Thanks, April Recruiting Team"
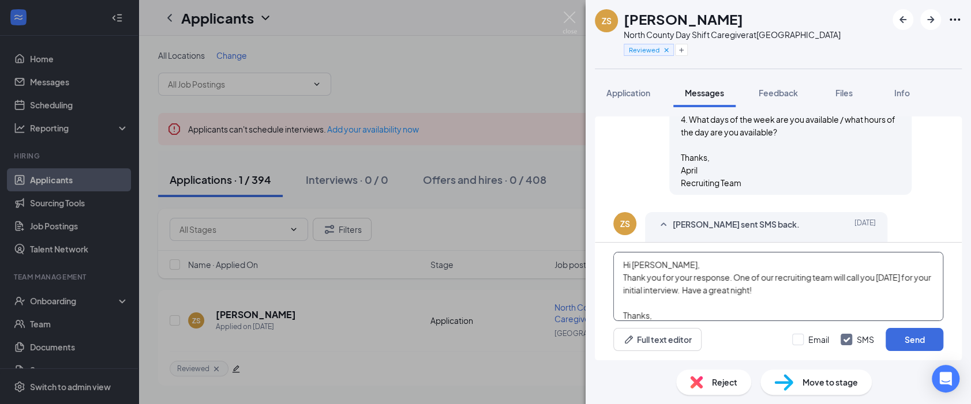
scroll to position [318, 0]
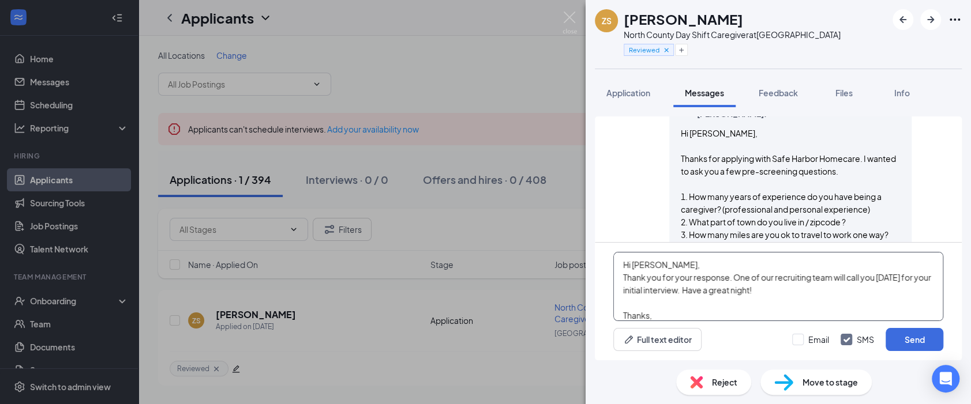
click at [705, 264] on textarea "Hi Zamarian, Thank you for your response. One of our recruiting team will call …" at bounding box center [778, 286] width 330 height 69
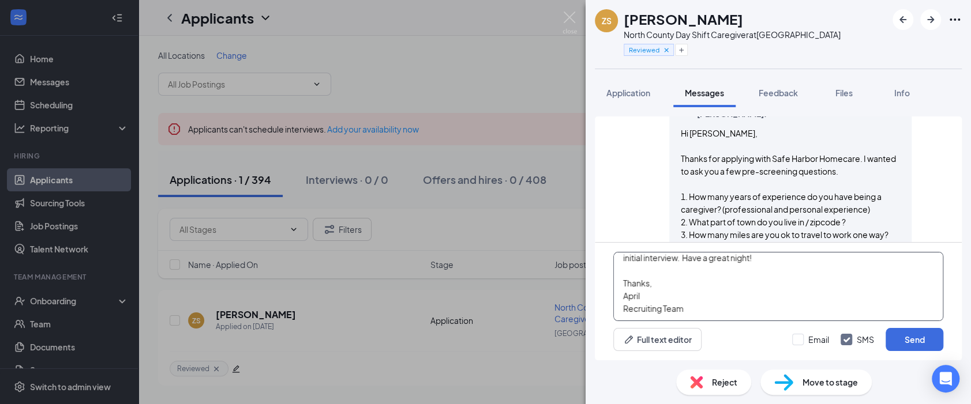
scroll to position [0, 0]
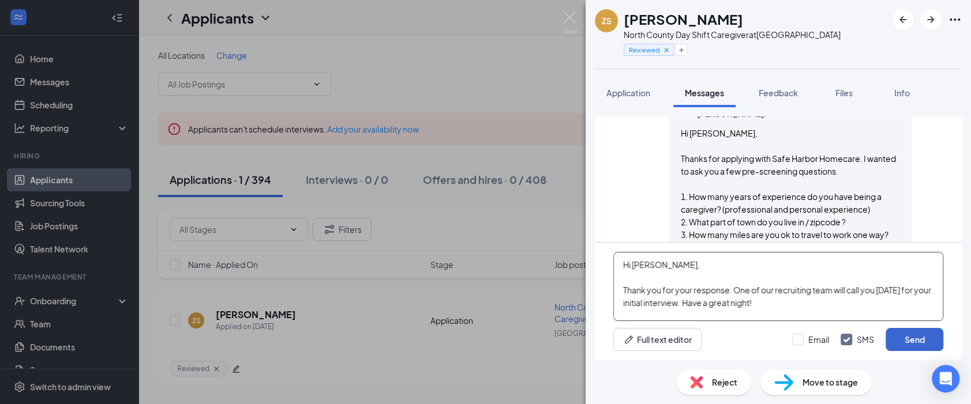
type textarea "Hi Zamarian, Thank you for your response. One of our recruiting team will call …"
click at [864, 342] on button "Send" at bounding box center [915, 339] width 58 height 23
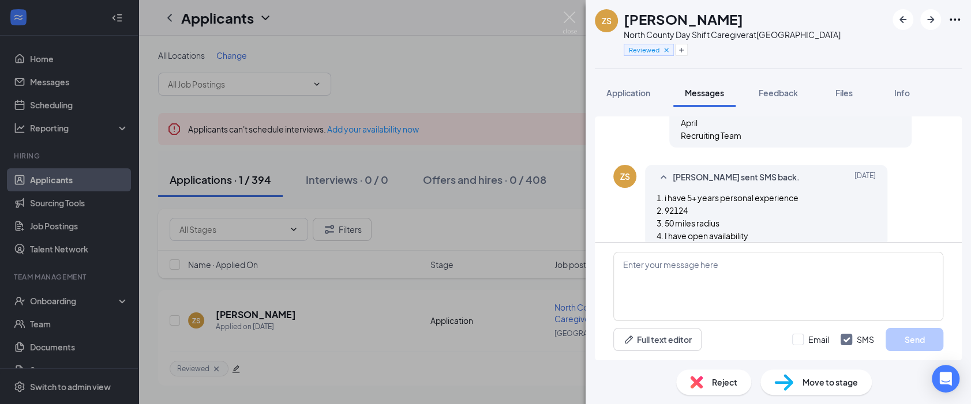
scroll to position [558, 0]
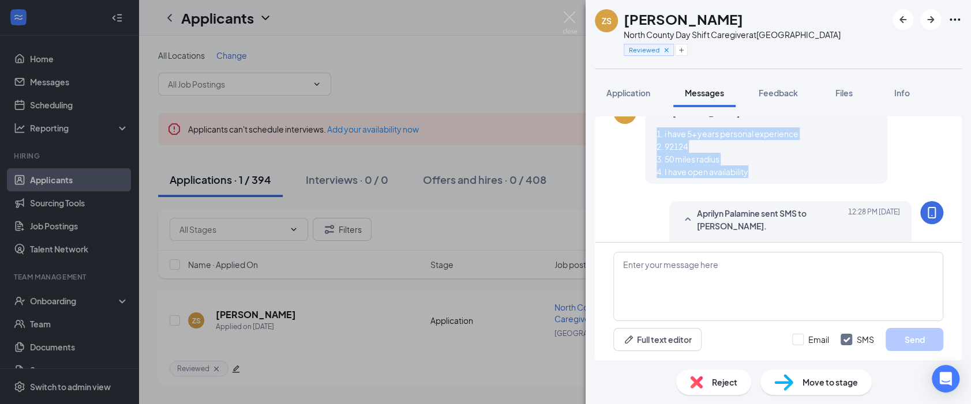
drag, startPoint x: 754, startPoint y: 170, endPoint x: 655, endPoint y: 134, distance: 105.7
click at [655, 134] on div "Zamarian Singleton sent SMS back. Aug 23 1. i have 5+ years personal experience…" at bounding box center [766, 142] width 242 height 83
copy span "1. i have 5+ years personal experience 2. 92124 3. 50 miles radius 4. I have op…"
click at [826, 18] on div "ZS Zamarian Singleton North County Day Shift Caregiver at San Diego Reviewed" at bounding box center [778, 34] width 385 height 69
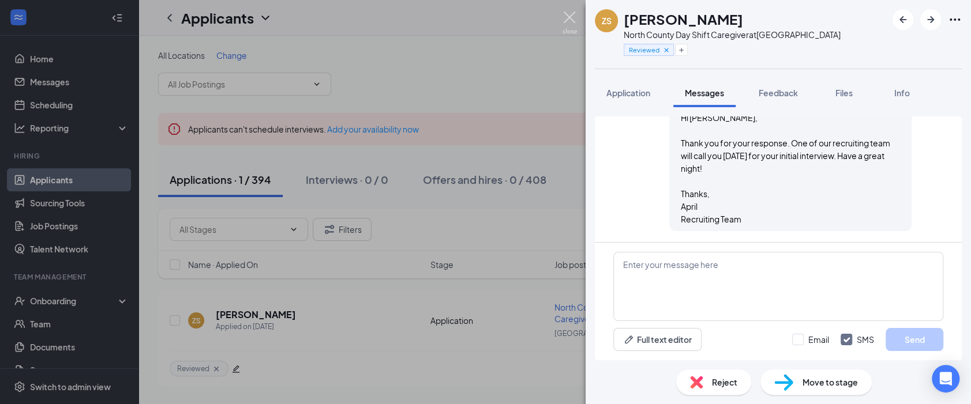
click at [572, 17] on img at bounding box center [570, 23] width 14 height 23
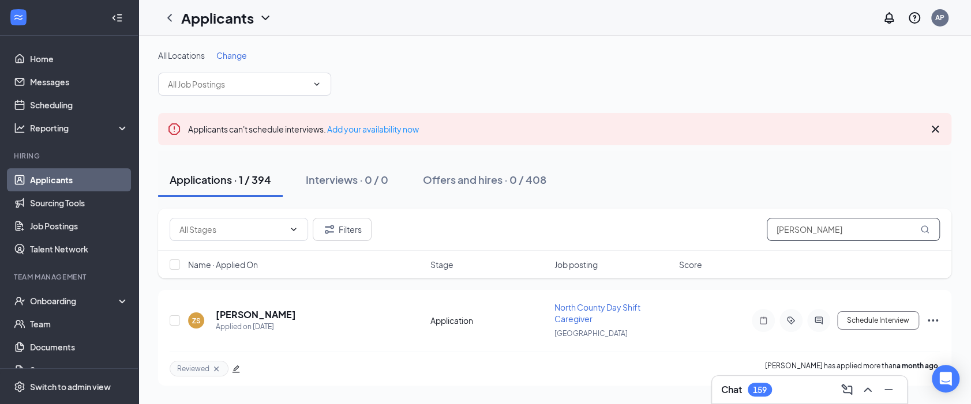
click at [830, 234] on input "[PERSON_NAME]" at bounding box center [853, 229] width 173 height 23
drag, startPoint x: 874, startPoint y: 227, endPoint x: 586, endPoint y: 212, distance: 288.3
click at [586, 212] on div "Filters Zamarian Singleton" at bounding box center [554, 230] width 793 height 42
paste input "Jeraei West"
click at [815, 320] on icon "ActiveChat" at bounding box center [819, 320] width 14 height 9
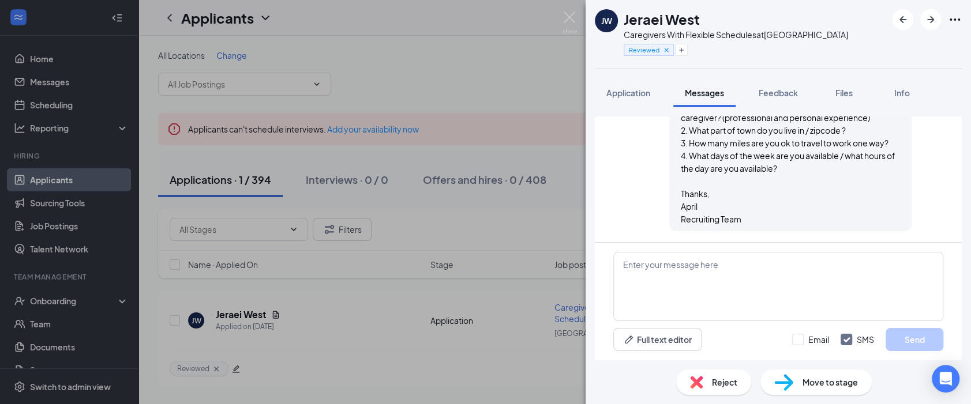
scroll to position [282, 0]
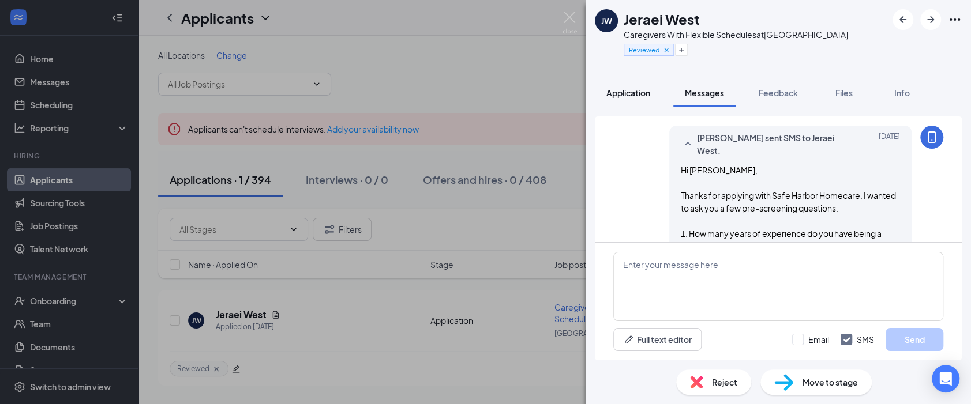
click at [645, 88] on span "Application" at bounding box center [628, 93] width 44 height 10
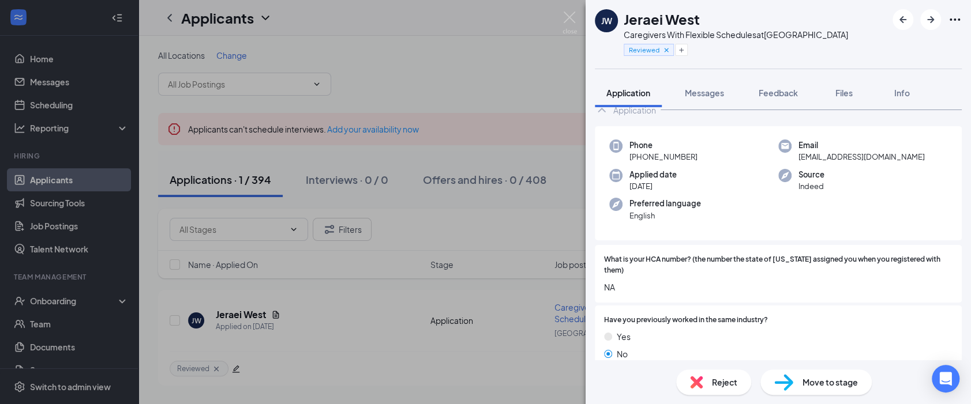
scroll to position [128, 0]
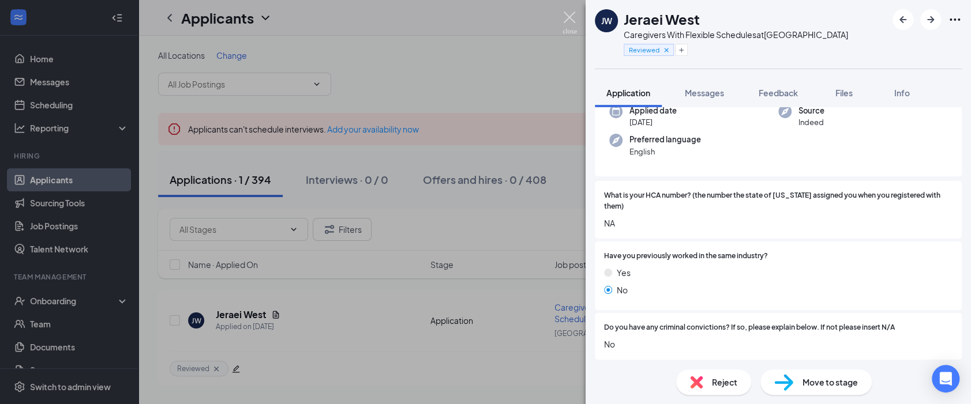
drag, startPoint x: 565, startPoint y: 17, endPoint x: 551, endPoint y: 64, distance: 49.3
click at [565, 16] on img at bounding box center [570, 23] width 14 height 23
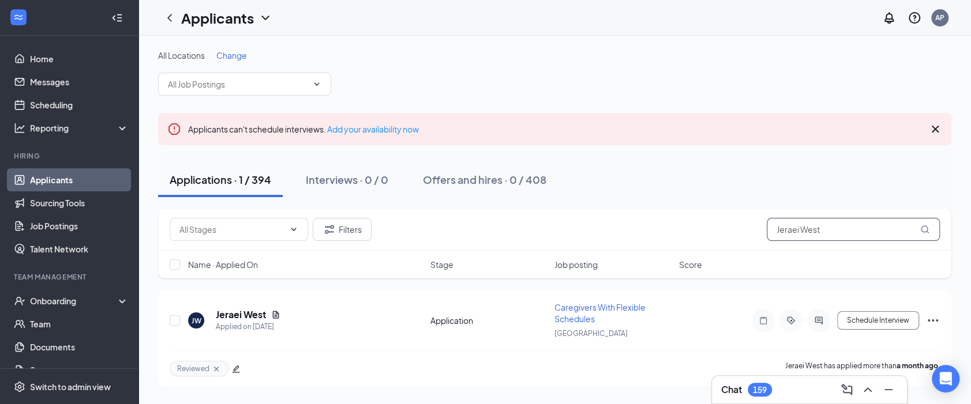
drag, startPoint x: 800, startPoint y: 227, endPoint x: 838, endPoint y: 231, distance: 37.8
click at [800, 227] on input "Jeraei West" at bounding box center [853, 229] width 173 height 23
drag, startPoint x: 842, startPoint y: 231, endPoint x: 637, endPoint y: 220, distance: 205.1
click at [637, 220] on div "Filters Jeraei West" at bounding box center [555, 229] width 770 height 23
paste input "[PERSON_NAME]"
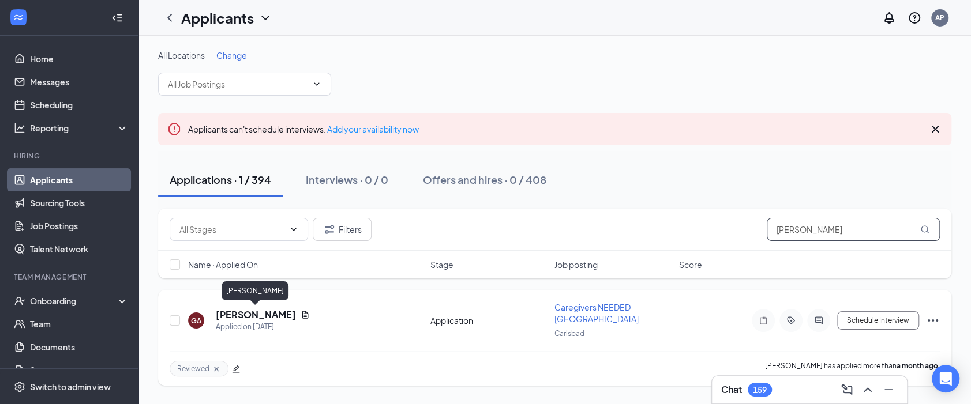
type input "[PERSON_NAME]"
click at [231, 312] on h5 "[PERSON_NAME]" at bounding box center [256, 315] width 80 height 13
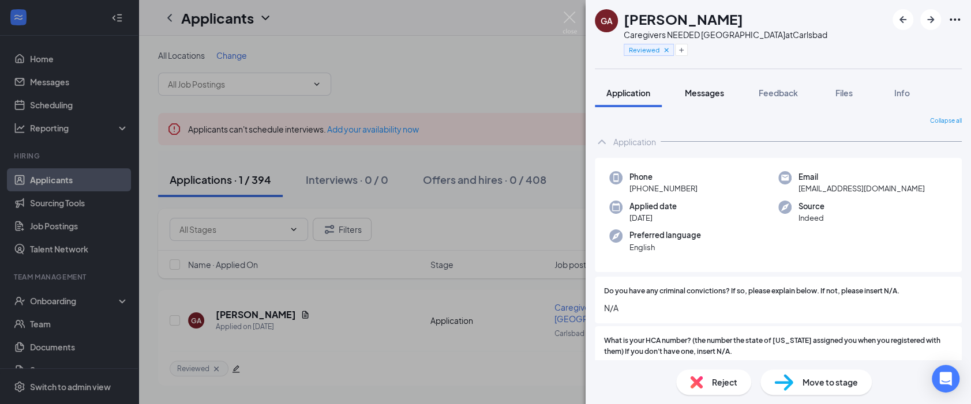
click at [713, 95] on span "Messages" at bounding box center [704, 93] width 39 height 10
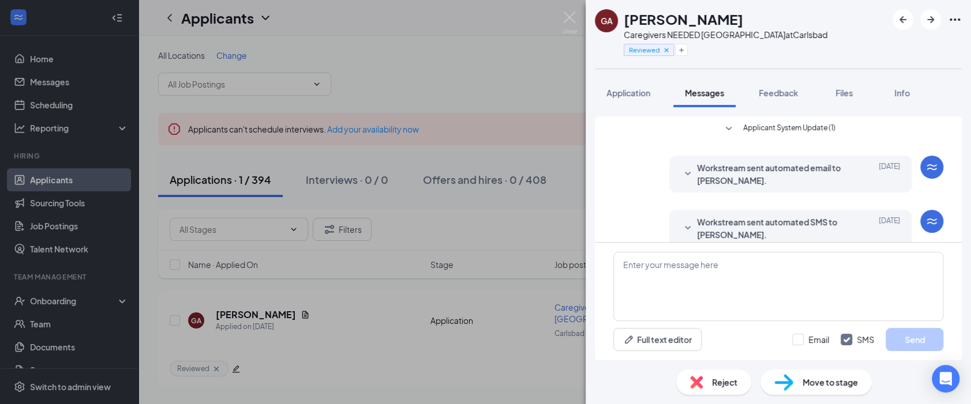
scroll to position [519, 0]
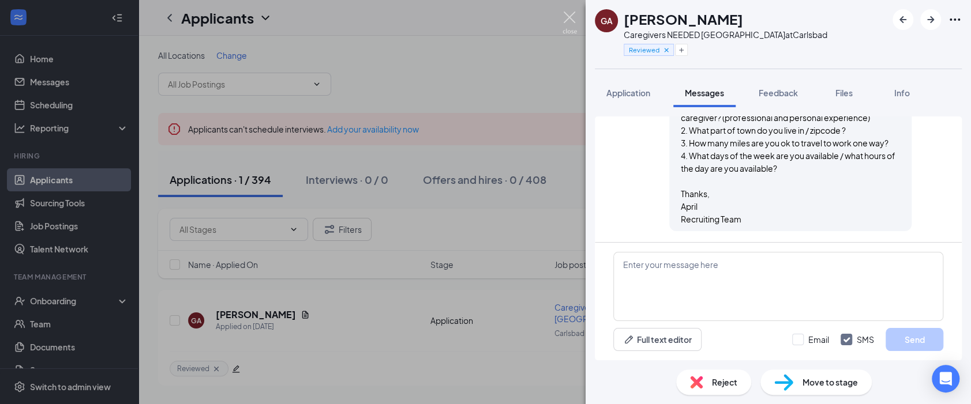
drag, startPoint x: 565, startPoint y: 21, endPoint x: 558, endPoint y: 45, distance: 25.2
click at [565, 20] on img at bounding box center [570, 23] width 14 height 23
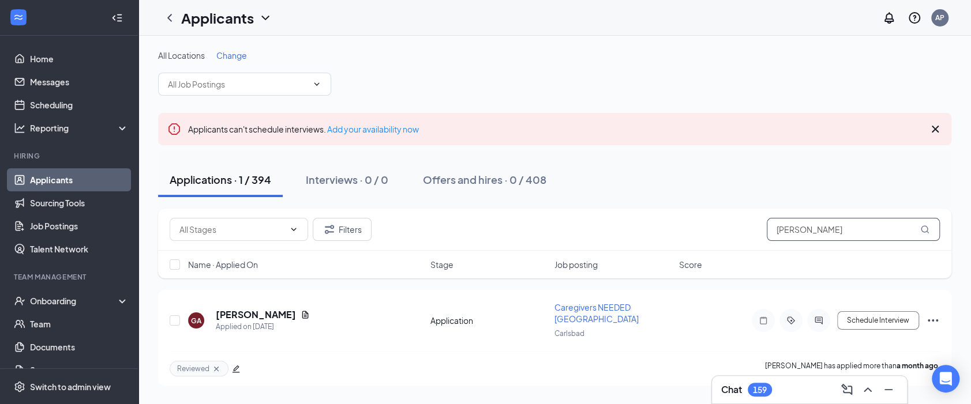
click at [829, 227] on input "[PERSON_NAME]" at bounding box center [853, 229] width 173 height 23
drag, startPoint x: 862, startPoint y: 231, endPoint x: 632, endPoint y: 219, distance: 229.9
click at [632, 219] on div "Filters [PERSON_NAME]" at bounding box center [555, 229] width 770 height 23
paste input "[PERSON_NAME]"
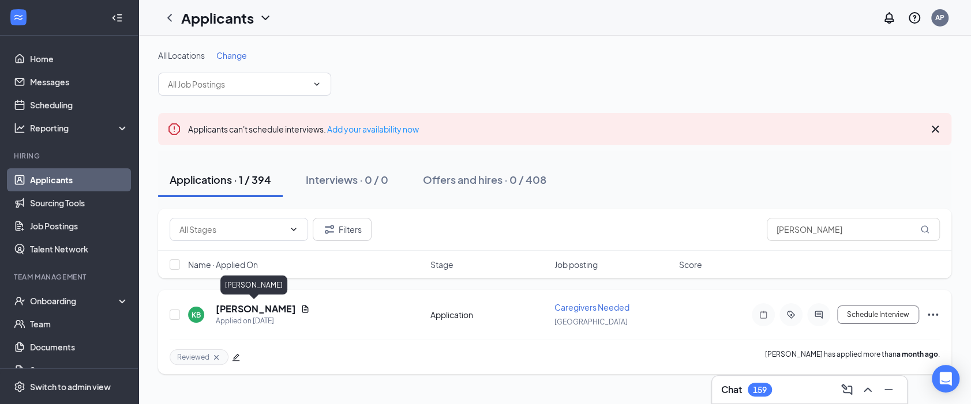
click at [258, 307] on h5 "[PERSON_NAME]" at bounding box center [256, 309] width 80 height 13
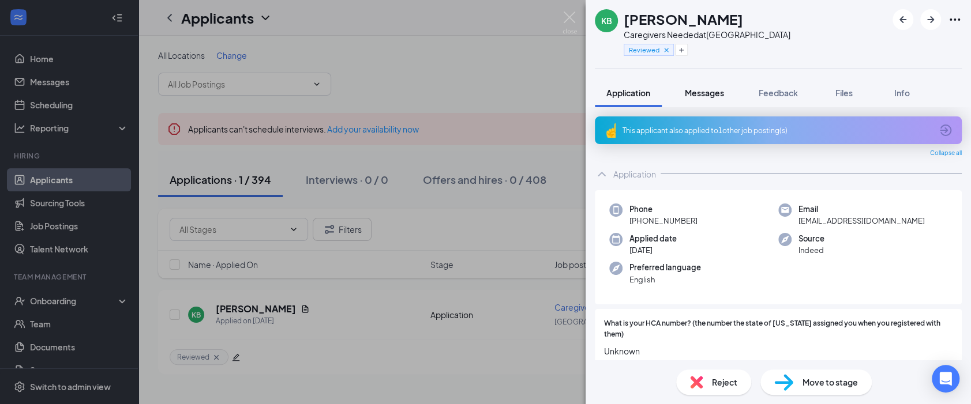
click at [714, 93] on span "Messages" at bounding box center [704, 93] width 39 height 10
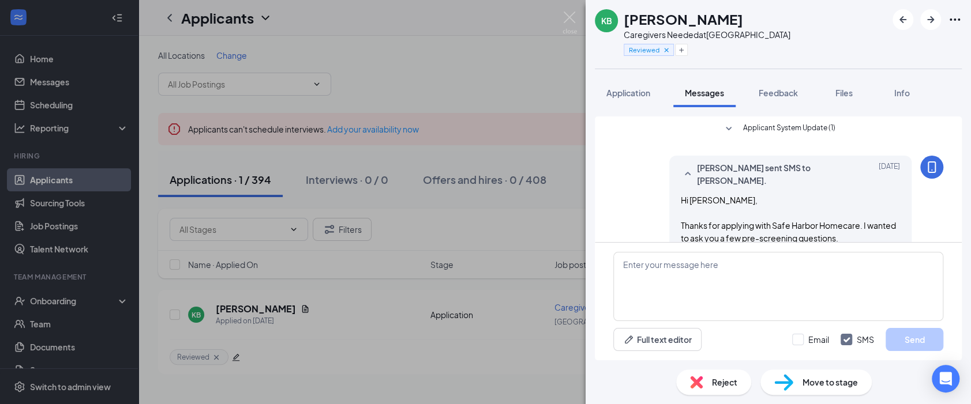
scroll to position [159, 0]
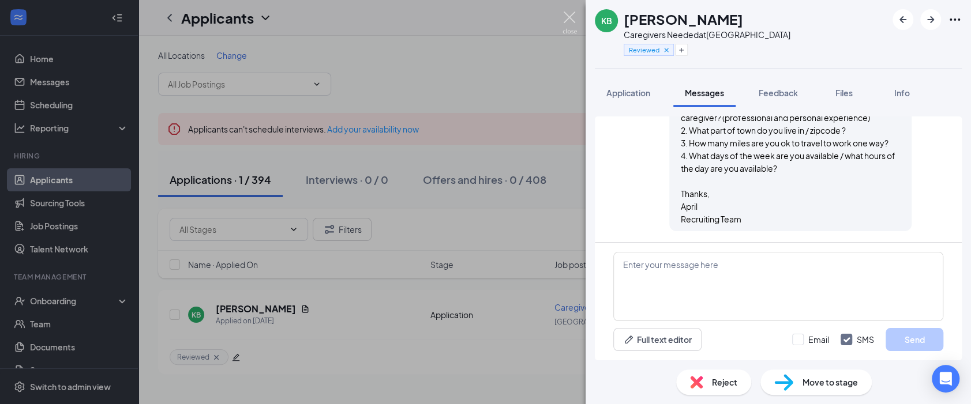
click at [564, 16] on img at bounding box center [570, 23] width 14 height 23
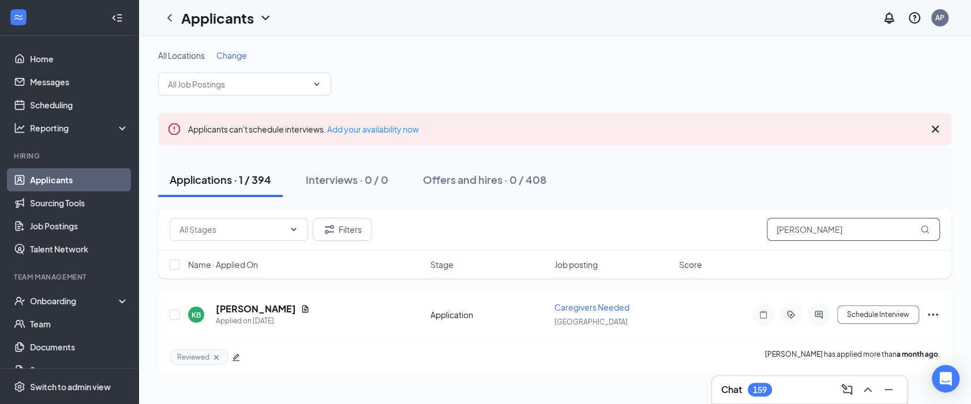
click at [808, 231] on input "[PERSON_NAME]" at bounding box center [853, 229] width 173 height 23
click at [729, 230] on div "Filters [PERSON_NAME]" at bounding box center [555, 229] width 770 height 23
paste input "- [PERSON_NAME]"
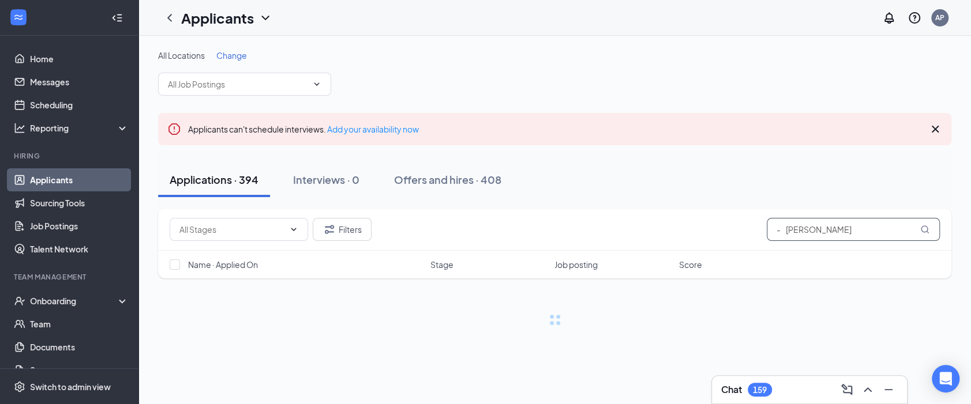
drag, startPoint x: 787, startPoint y: 230, endPoint x: 740, endPoint y: 231, distance: 47.3
click at [740, 231] on div "Filters - [PERSON_NAME]" at bounding box center [555, 229] width 770 height 23
drag, startPoint x: 797, startPoint y: 250, endPoint x: 725, endPoint y: 250, distance: 72.7
click at [725, 250] on div "Filters [PERSON_NAME] Name · Applied On Stage Job posting Score" at bounding box center [554, 244] width 793 height 70
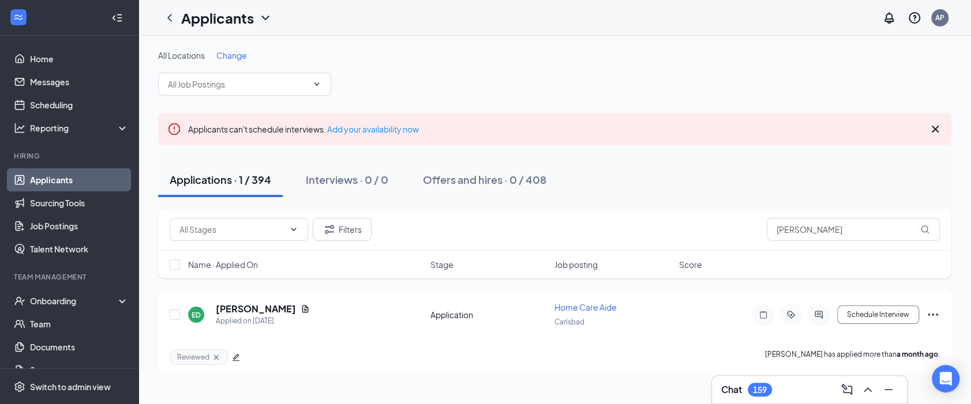
click at [893, 65] on div "All Locations Change" at bounding box center [554, 73] width 793 height 46
click at [231, 309] on h5 "[PERSON_NAME]" at bounding box center [256, 309] width 80 height 13
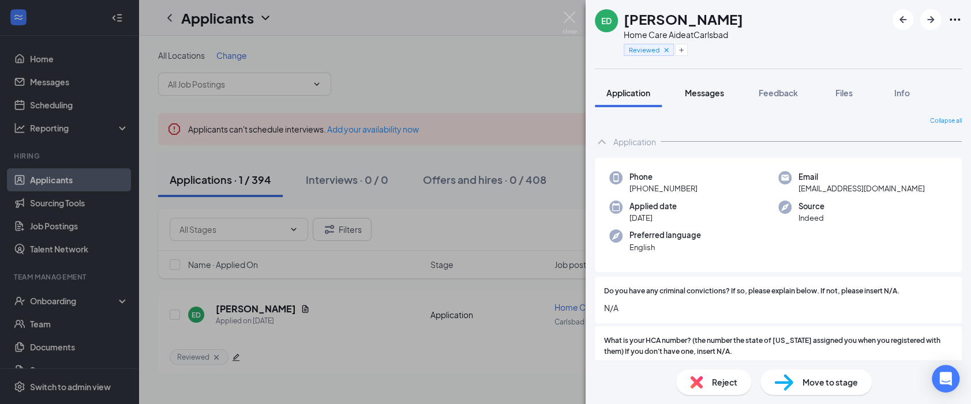
click at [711, 90] on span "Messages" at bounding box center [704, 93] width 39 height 10
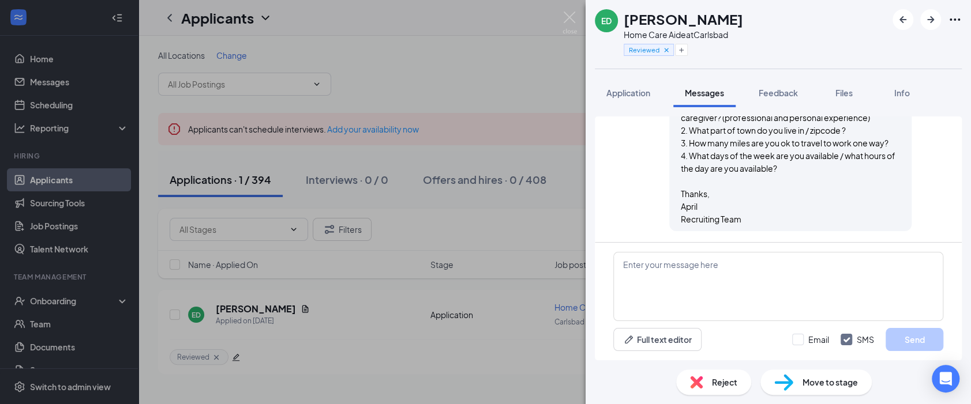
scroll to position [74, 0]
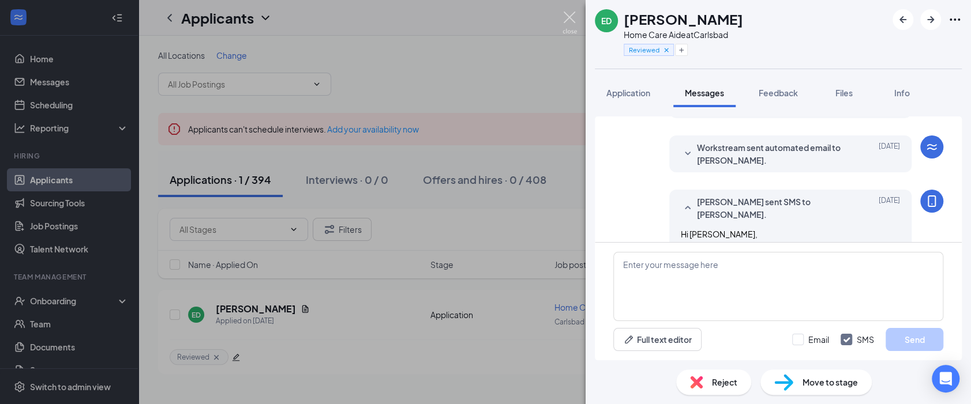
click at [565, 15] on img at bounding box center [570, 23] width 14 height 23
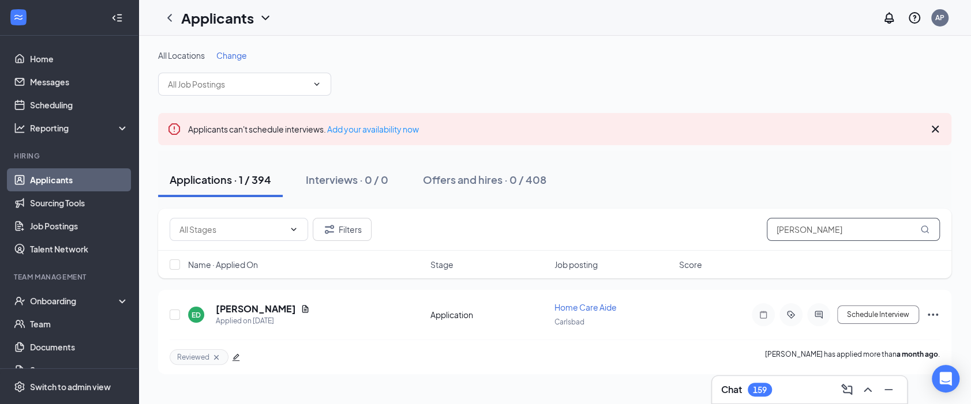
click at [794, 222] on input "[PERSON_NAME]" at bounding box center [853, 229] width 173 height 23
drag, startPoint x: 845, startPoint y: 226, endPoint x: 713, endPoint y: 230, distance: 132.7
click at [713, 230] on div "Filters [PERSON_NAME]" at bounding box center [555, 229] width 770 height 23
paste input "- [PERSON_NAME]"
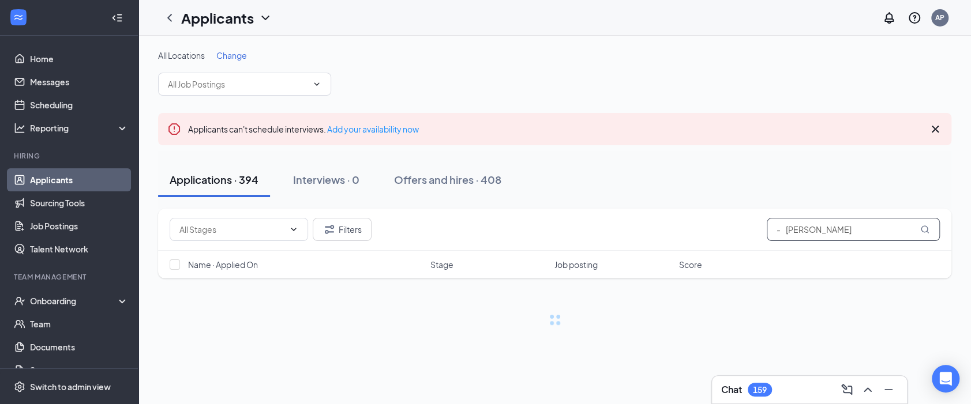
drag, startPoint x: 788, startPoint y: 226, endPoint x: 729, endPoint y: 231, distance: 58.6
click at [729, 231] on div "Filters - [PERSON_NAME]" at bounding box center [555, 229] width 770 height 23
drag, startPoint x: 854, startPoint y: 226, endPoint x: 729, endPoint y: 218, distance: 126.0
click at [729, 218] on div "Filters [PERSON_NAME]" at bounding box center [555, 229] width 770 height 23
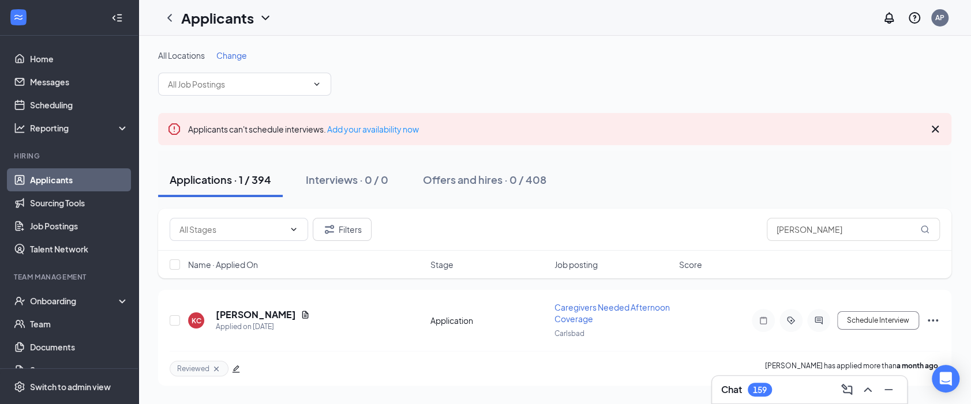
click at [703, 44] on div "All Locations Change Applicants can't schedule interviews. Add your availabilit…" at bounding box center [554, 218] width 833 height 364
click at [242, 316] on h5 "[PERSON_NAME]" at bounding box center [256, 315] width 80 height 13
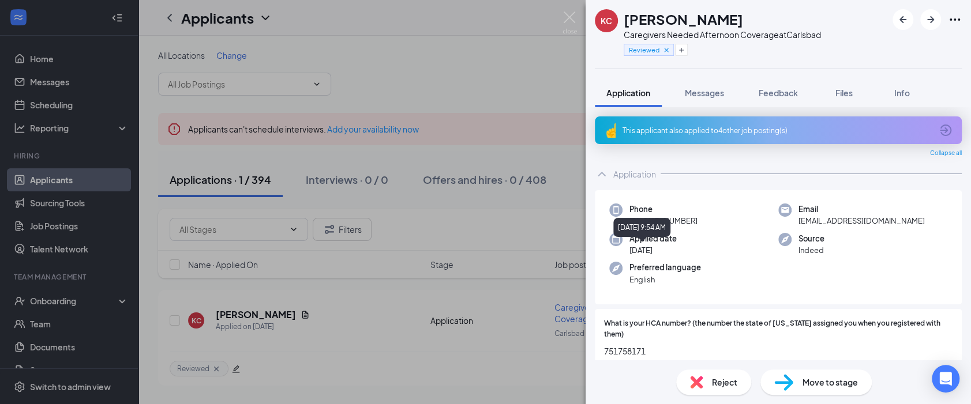
scroll to position [64, 0]
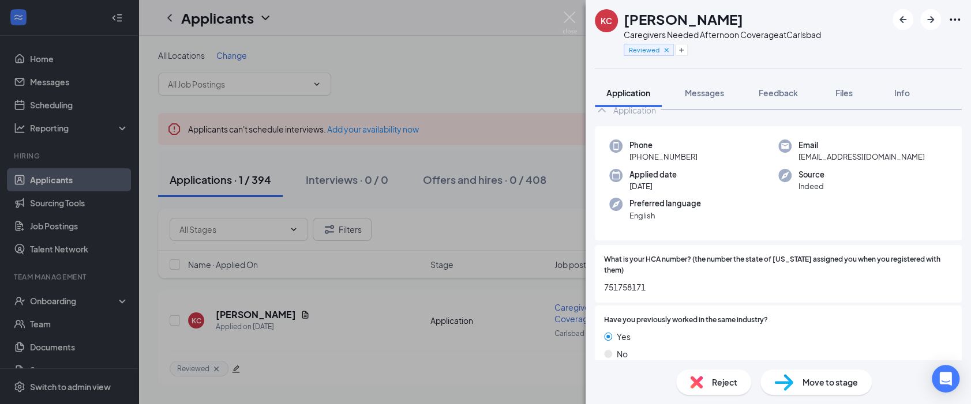
click at [628, 286] on span "751758171" at bounding box center [778, 287] width 348 height 13
copy span "751758171"
click at [680, 294] on div "What is your HCA number? (the number the state of [US_STATE] assigned you when …" at bounding box center [778, 274] width 367 height 58
click at [628, 287] on span "751758171" at bounding box center [778, 287] width 348 height 13
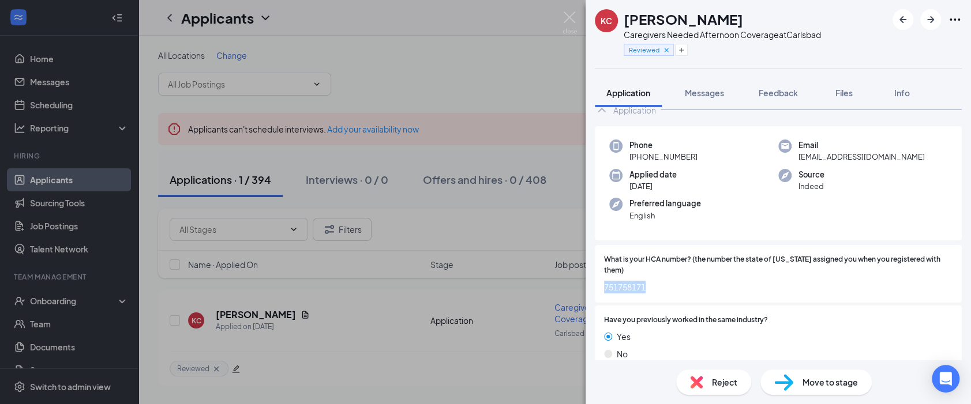
click at [628, 287] on span "751758171" at bounding box center [778, 287] width 348 height 13
copy span "751758171"
click at [715, 93] on span "Messages" at bounding box center [704, 93] width 39 height 10
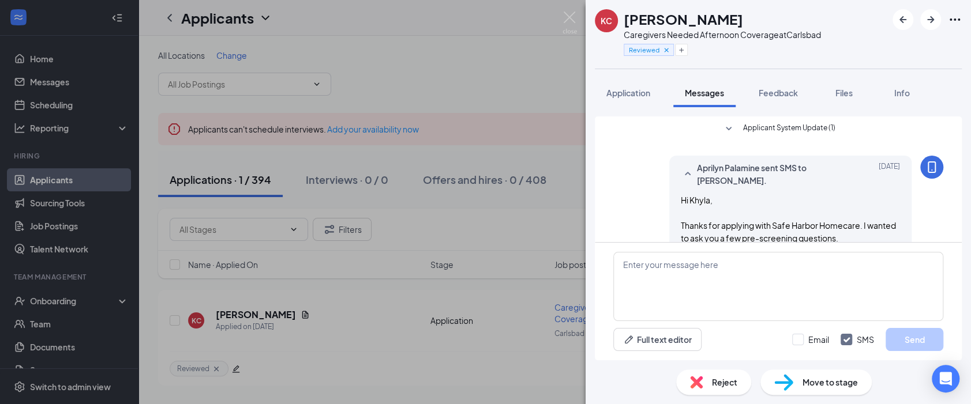
scroll to position [159, 0]
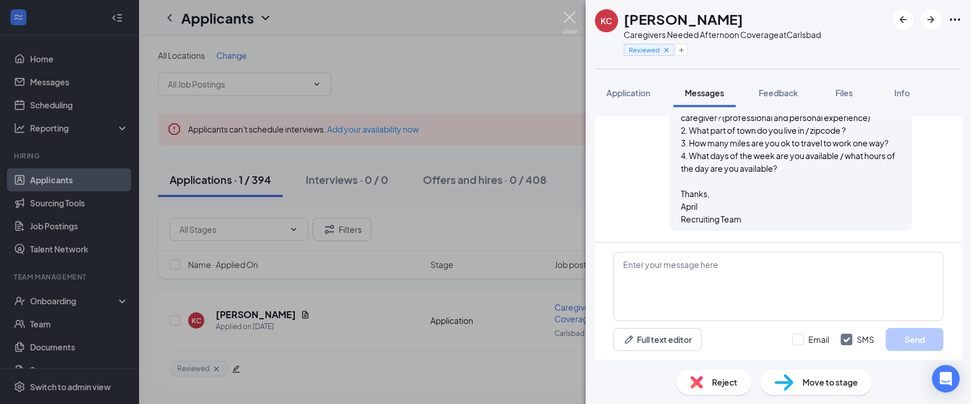
click at [566, 18] on img at bounding box center [570, 23] width 14 height 23
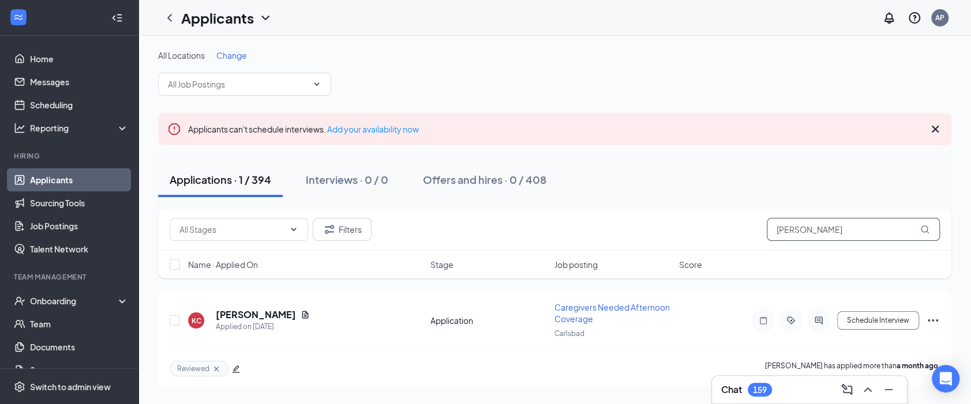
drag, startPoint x: 798, startPoint y: 228, endPoint x: 840, endPoint y: 227, distance: 42.1
click at [798, 228] on input "[PERSON_NAME]" at bounding box center [853, 229] width 173 height 23
drag, startPoint x: 659, startPoint y: 231, endPoint x: 628, endPoint y: 231, distance: 31.7
click at [628, 231] on div "Filters [PERSON_NAME]" at bounding box center [555, 229] width 770 height 23
paste input "- [PERSON_NAME]"
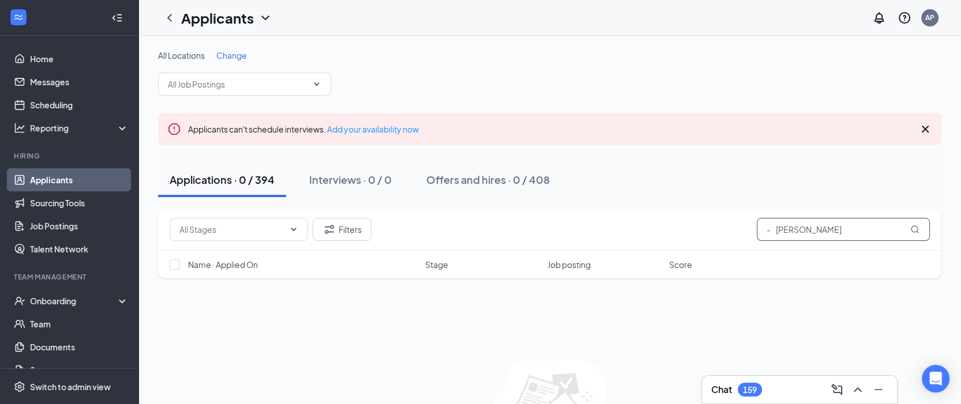
drag, startPoint x: 779, startPoint y: 230, endPoint x: 741, endPoint y: 227, distance: 38.2
click at [741, 227] on div "Filters - [PERSON_NAME]" at bounding box center [550, 229] width 760 height 23
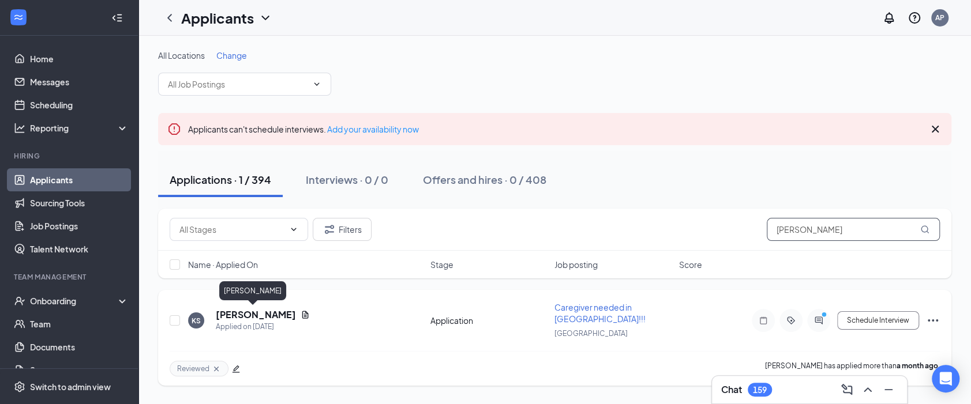
type input "[PERSON_NAME]"
click at [234, 317] on h5 "[PERSON_NAME]" at bounding box center [256, 315] width 80 height 13
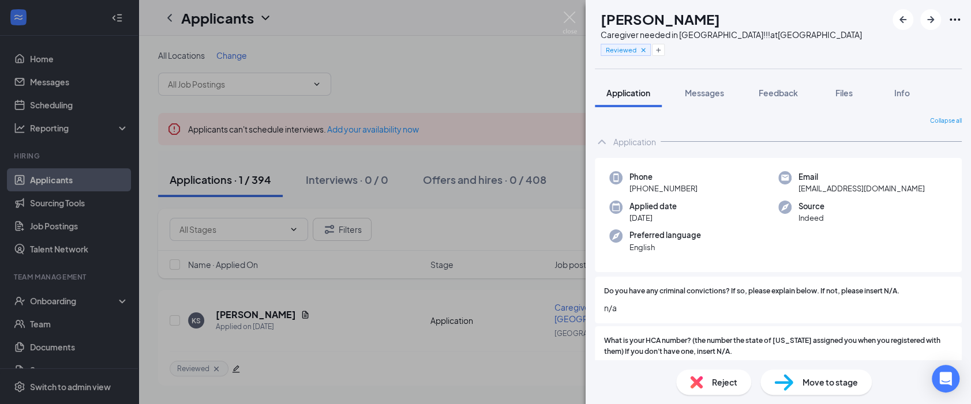
scroll to position [128, 0]
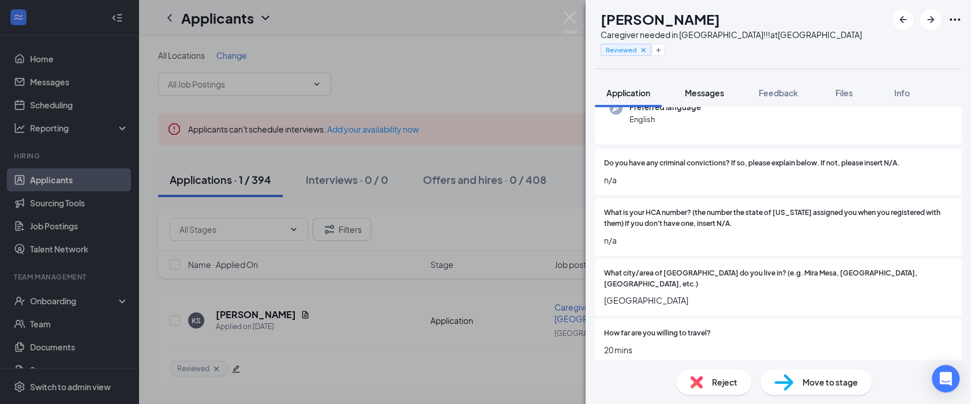
click at [719, 97] on span "Messages" at bounding box center [704, 93] width 39 height 10
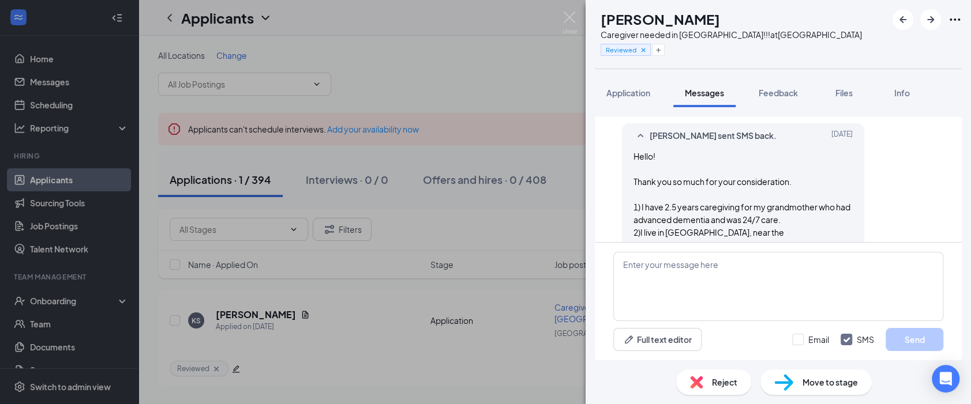
scroll to position [456, 0]
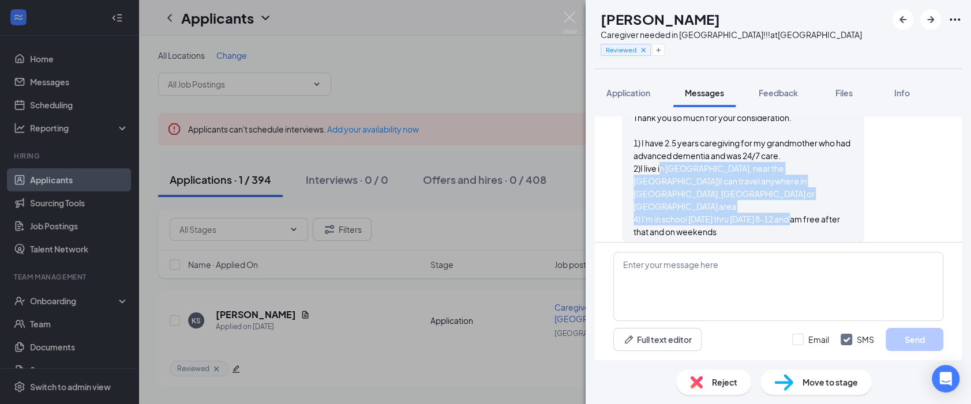
drag, startPoint x: 753, startPoint y: 217, endPoint x: 683, endPoint y: 165, distance: 87.5
click at [683, 165] on div "Hello! Thank you so much for your consideration. 1) I have 2.5 years caregiving…" at bounding box center [742, 162] width 219 height 152
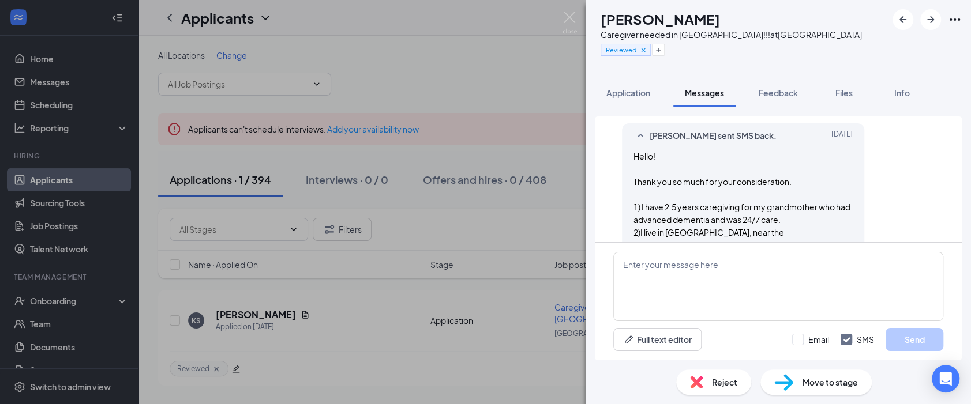
click at [697, 15] on h1 "[PERSON_NAME]" at bounding box center [660, 19] width 119 height 20
drag, startPoint x: 713, startPoint y: 16, endPoint x: 625, endPoint y: 11, distance: 87.3
click at [625, 11] on div "[PERSON_NAME]" at bounding box center [731, 19] width 261 height 20
click at [749, 9] on div "[PERSON_NAME]" at bounding box center [731, 19] width 261 height 20
drag, startPoint x: 702, startPoint y: 20, endPoint x: 623, endPoint y: 16, distance: 78.6
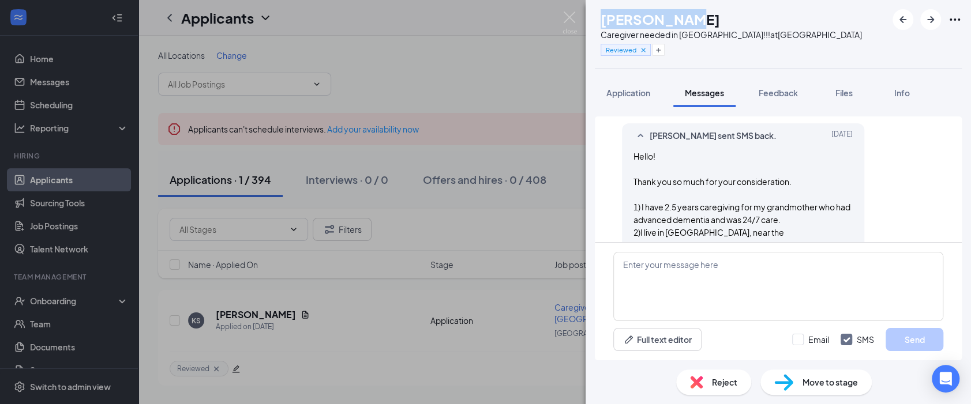
click at [623, 16] on h1 "[PERSON_NAME]" at bounding box center [660, 19] width 119 height 20
click at [810, 10] on div "[PERSON_NAME]" at bounding box center [731, 19] width 261 height 20
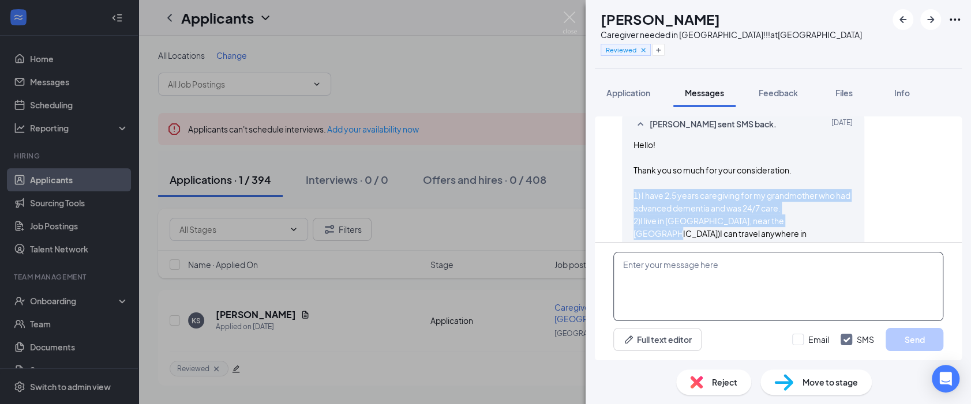
scroll to position [456, 0]
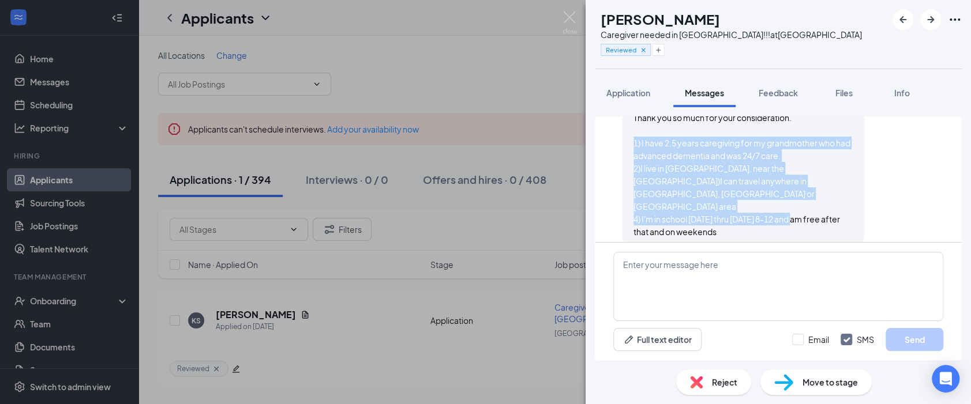
drag, startPoint x: 656, startPoint y: 203, endPoint x: 753, endPoint y: 224, distance: 99.4
click at [753, 224] on div "Hello! Thank you so much for your consideration. 1) I have 2.5 years caregiving…" at bounding box center [742, 162] width 219 height 152
copy span "1) I have 2.5 years caregiving for my grandmother who had advanced dementia and…"
click at [838, 15] on div "KS [PERSON_NAME] Caregiver needed in [GEOGRAPHIC_DATA]!!! at [GEOGRAPHIC_DATA] …" at bounding box center [778, 34] width 385 height 69
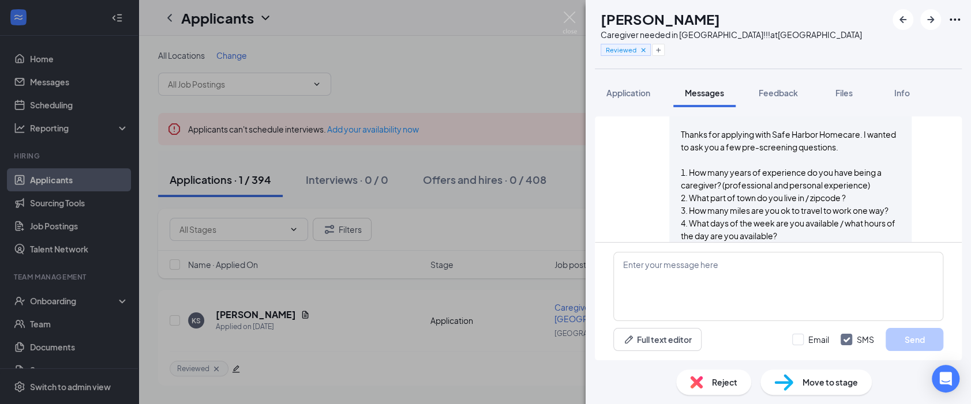
scroll to position [328, 0]
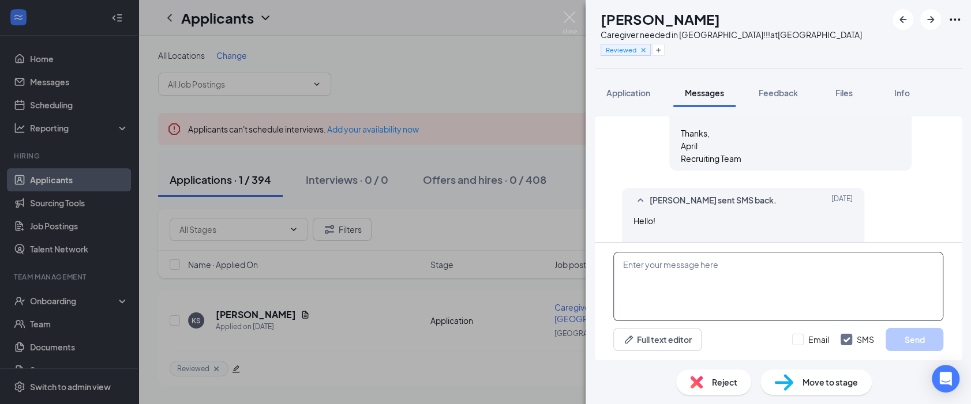
click at [650, 274] on textarea at bounding box center [778, 286] width 330 height 69
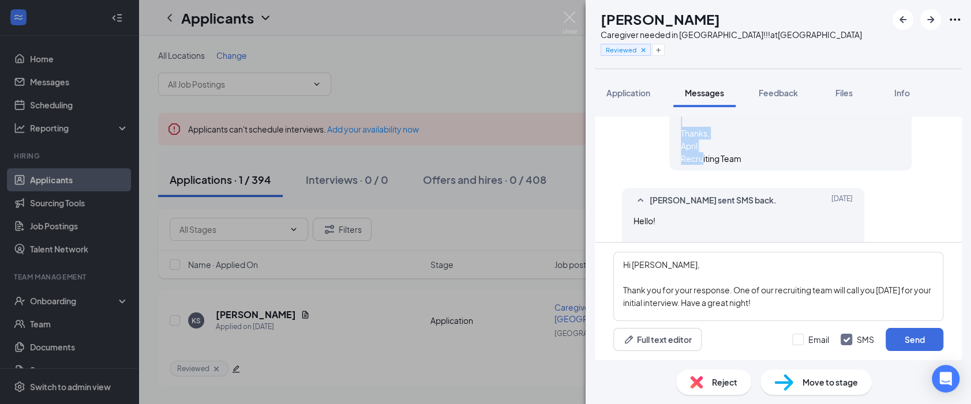
drag, startPoint x: 670, startPoint y: 132, endPoint x: 740, endPoint y: 162, distance: 75.8
click at [740, 162] on div "Aprilyn Palamine sent SMS to [PERSON_NAME]. [DATE] Hi Keo, Thanks for applying …" at bounding box center [790, 54] width 242 height 234
copy span "Thanks, April Recruiting Team"
click at [674, 309] on textarea "Hi [PERSON_NAME], Thank you for your response. One of our recruiting team will …" at bounding box center [778, 286] width 330 height 69
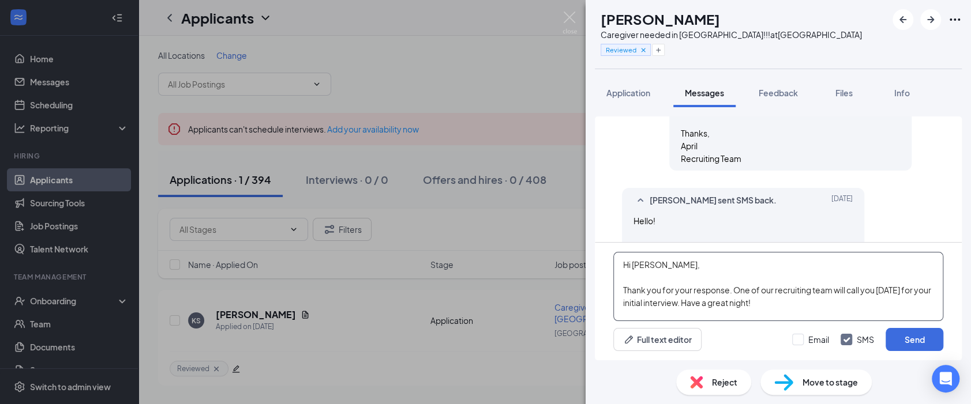
scroll to position [37, 0]
paste textarea "Thanks, April Recruiting Team"
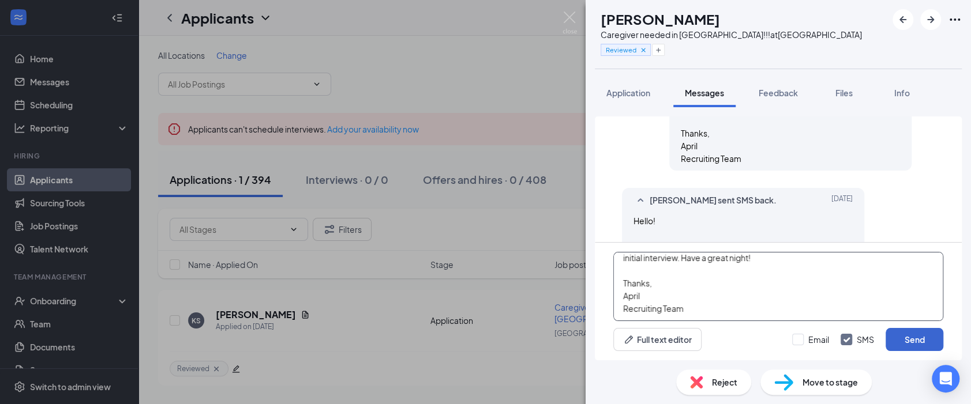
type textarea "Hi [PERSON_NAME], Thank you for your response. One of our recruiting team will …"
click at [908, 342] on button "Send" at bounding box center [915, 339] width 58 height 23
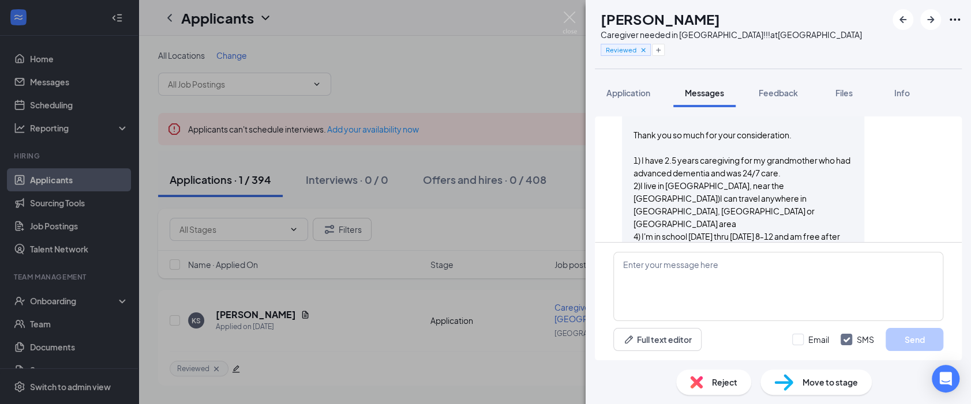
scroll to position [632, 0]
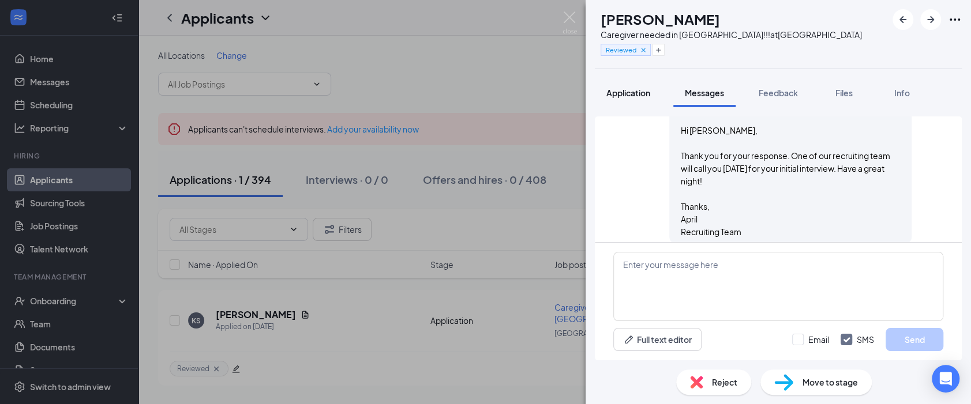
click at [621, 95] on span "Application" at bounding box center [628, 93] width 44 height 10
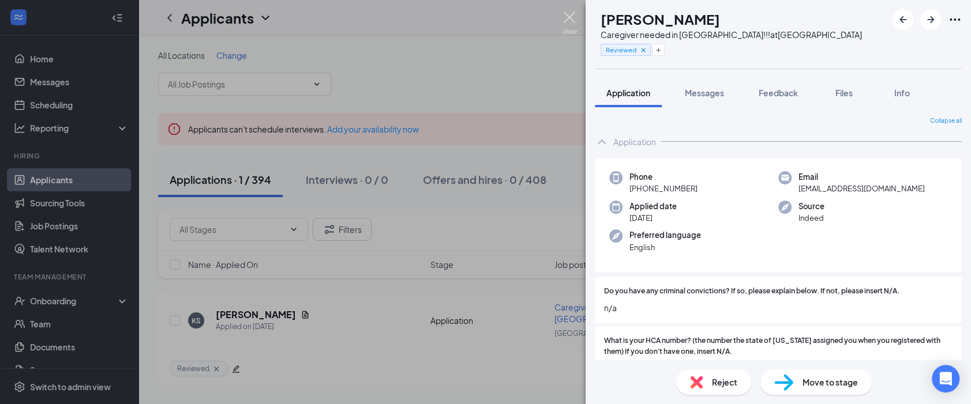
click at [568, 24] on img at bounding box center [570, 23] width 14 height 23
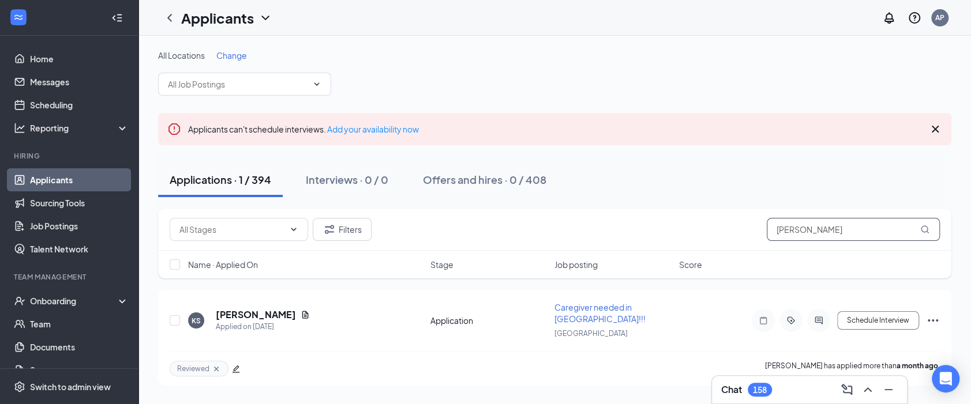
click at [809, 233] on input "[PERSON_NAME]" at bounding box center [853, 229] width 173 height 23
drag, startPoint x: 826, startPoint y: 228, endPoint x: 714, endPoint y: 214, distance: 112.9
click at [714, 214] on div "Filters [PERSON_NAME]" at bounding box center [554, 230] width 793 height 42
paste input "- [PERSON_NAME]"
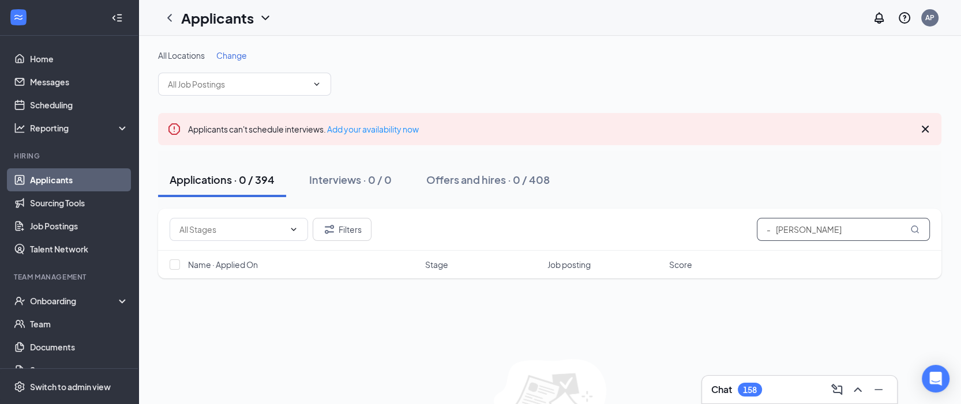
drag, startPoint x: 777, startPoint y: 228, endPoint x: 743, endPoint y: 231, distance: 34.2
click at [743, 231] on div "Filters - [PERSON_NAME]" at bounding box center [550, 229] width 760 height 23
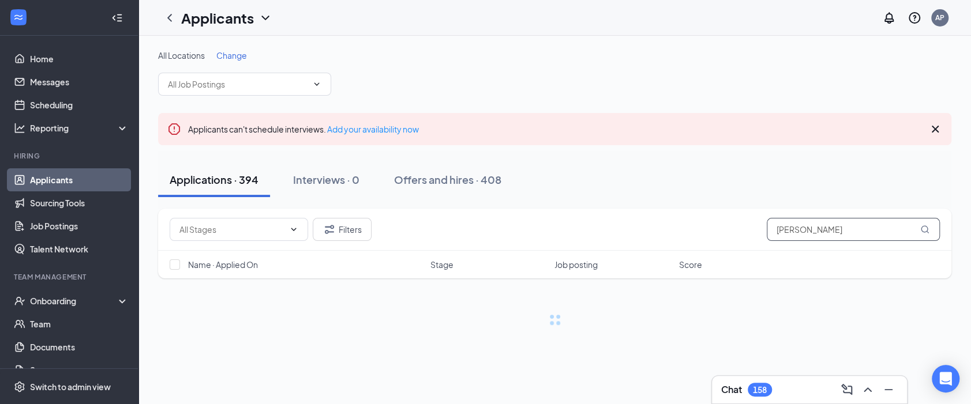
drag, startPoint x: 800, startPoint y: 227, endPoint x: 728, endPoint y: 217, distance: 72.9
click at [728, 217] on div "Filters [PERSON_NAME]" at bounding box center [554, 230] width 793 height 42
click at [829, 230] on input "[PERSON_NAME]" at bounding box center [853, 229] width 173 height 23
drag, startPoint x: 837, startPoint y: 227, endPoint x: 678, endPoint y: 233, distance: 159.3
click at [678, 233] on div "Filters [PERSON_NAME]" at bounding box center [555, 229] width 770 height 23
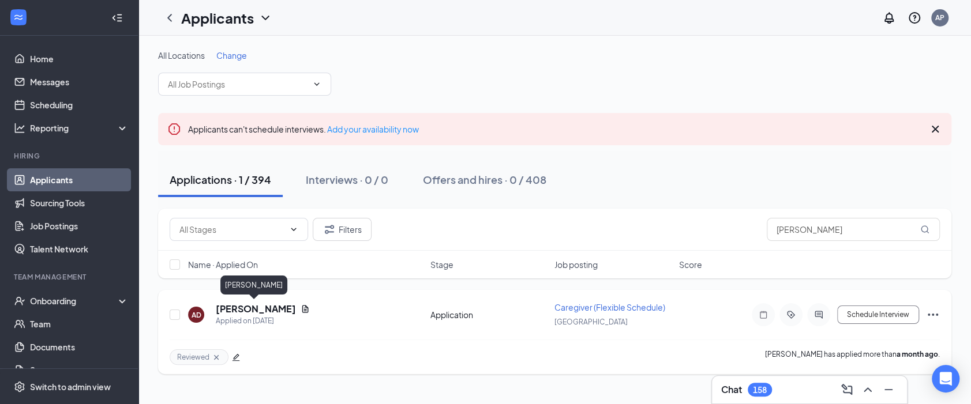
click at [268, 308] on h5 "[PERSON_NAME]" at bounding box center [256, 309] width 80 height 13
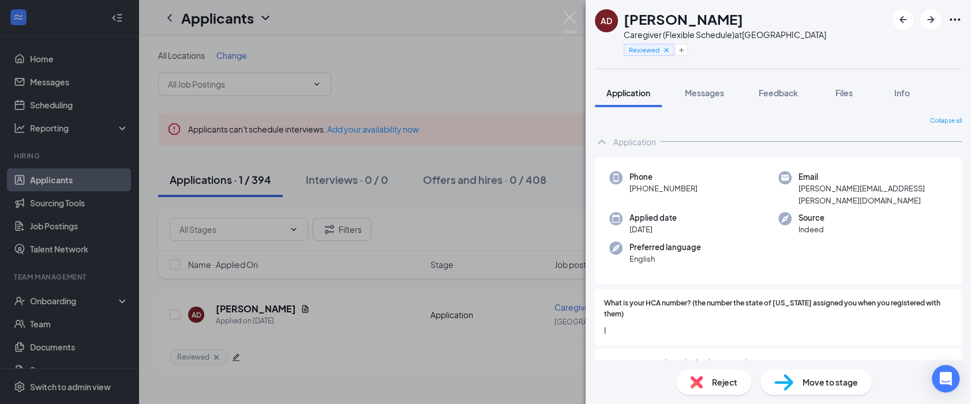
click at [849, 29] on div "AD [PERSON_NAME] Caregiver (Flexible Schedule) at [GEOGRAPHIC_DATA] Reviewed" at bounding box center [778, 34] width 385 height 69
click at [721, 96] on span "Messages" at bounding box center [704, 93] width 39 height 10
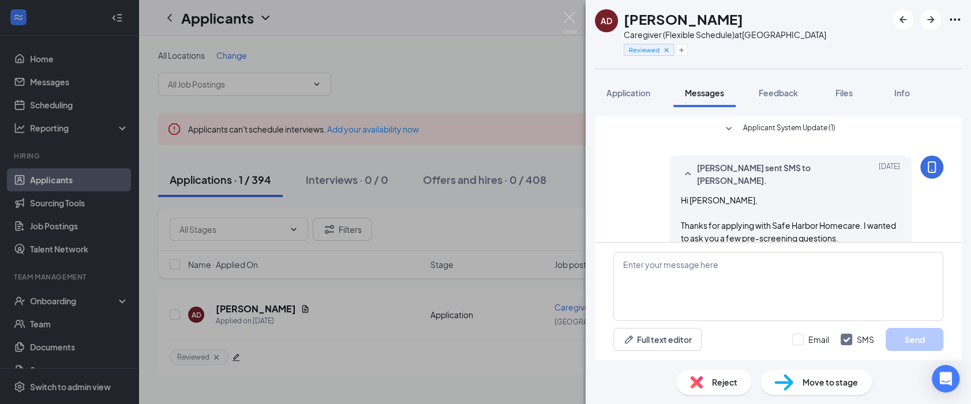
scroll to position [159, 0]
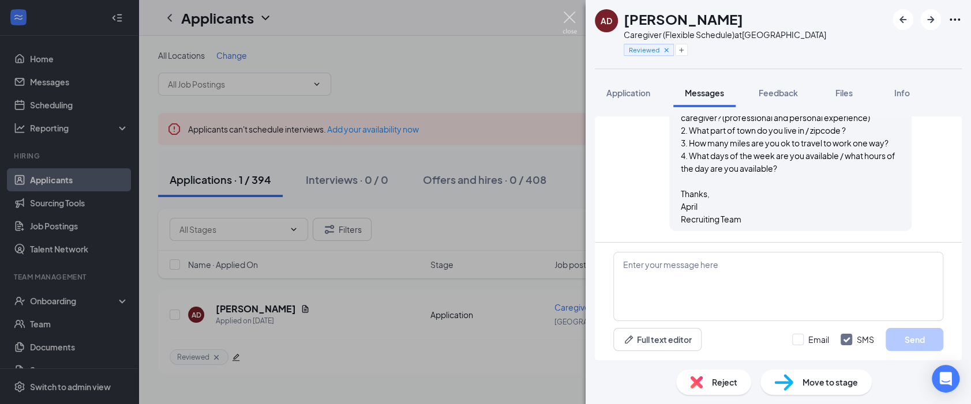
click at [564, 17] on img at bounding box center [570, 23] width 14 height 23
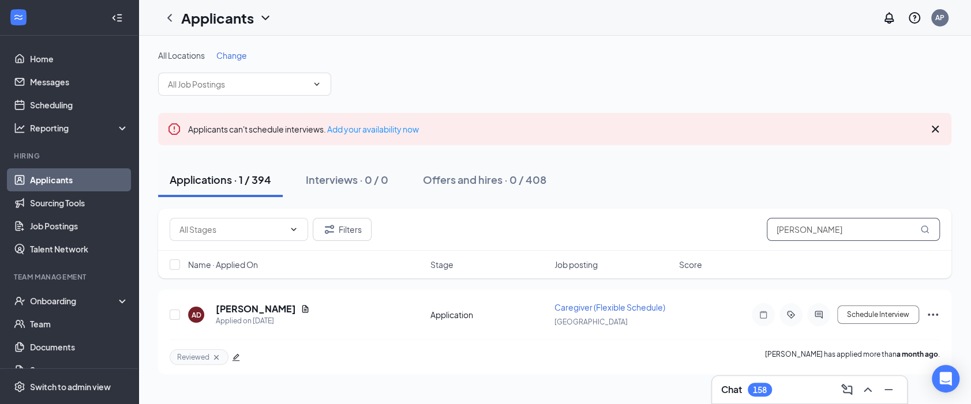
click at [808, 236] on input "[PERSON_NAME]" at bounding box center [853, 229] width 173 height 23
drag, startPoint x: 848, startPoint y: 226, endPoint x: 601, endPoint y: 215, distance: 247.2
click at [601, 215] on div "Filters [PERSON_NAME]" at bounding box center [554, 230] width 793 height 42
paste input "- [PERSON_NAME] Ojunkwu"
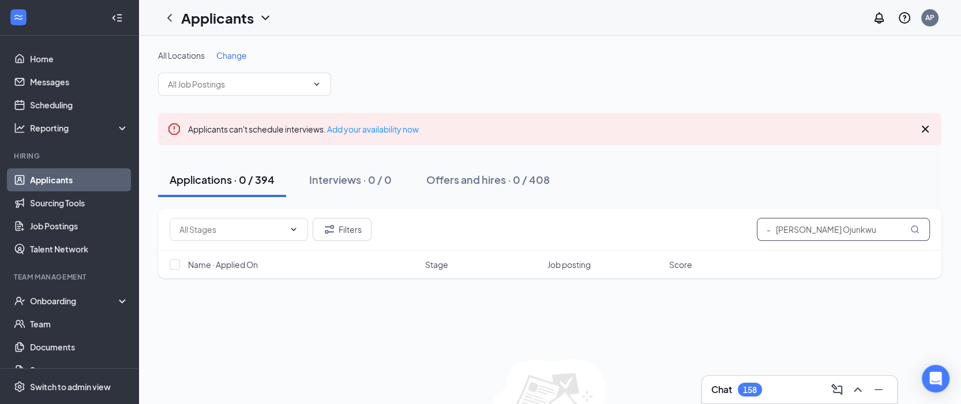
drag, startPoint x: 777, startPoint y: 226, endPoint x: 715, endPoint y: 231, distance: 61.4
click at [715, 231] on div "Filters - [PERSON_NAME] Ojunkwu" at bounding box center [550, 229] width 760 height 23
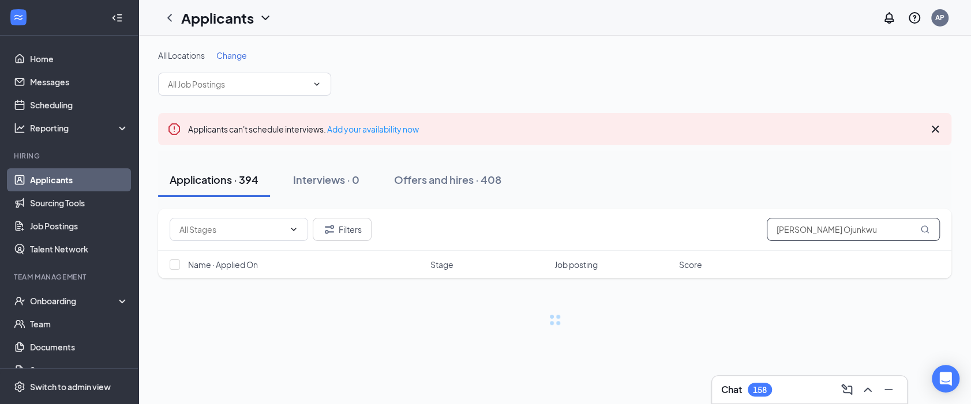
drag, startPoint x: 778, startPoint y: 224, endPoint x: 700, endPoint y: 224, distance: 77.9
click at [700, 224] on div "Filters [PERSON_NAME] Ojunkwu" at bounding box center [555, 229] width 770 height 23
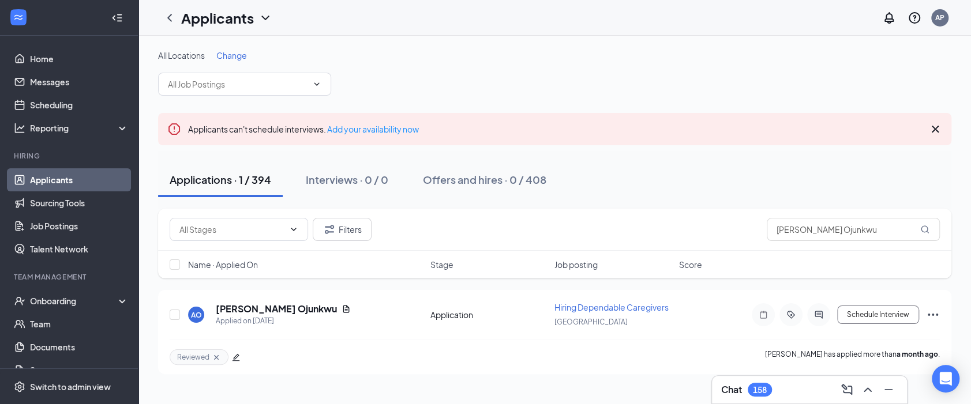
click at [704, 20] on div "Applicants AP" at bounding box center [554, 18] width 833 height 36
click at [268, 305] on h5 "[PERSON_NAME] Ojunkwu" at bounding box center [276, 309] width 121 height 13
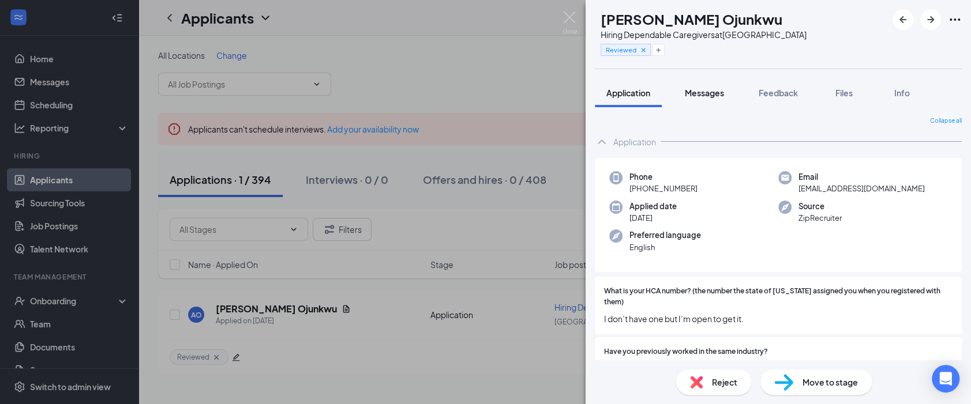
click at [711, 93] on span "Messages" at bounding box center [704, 93] width 39 height 10
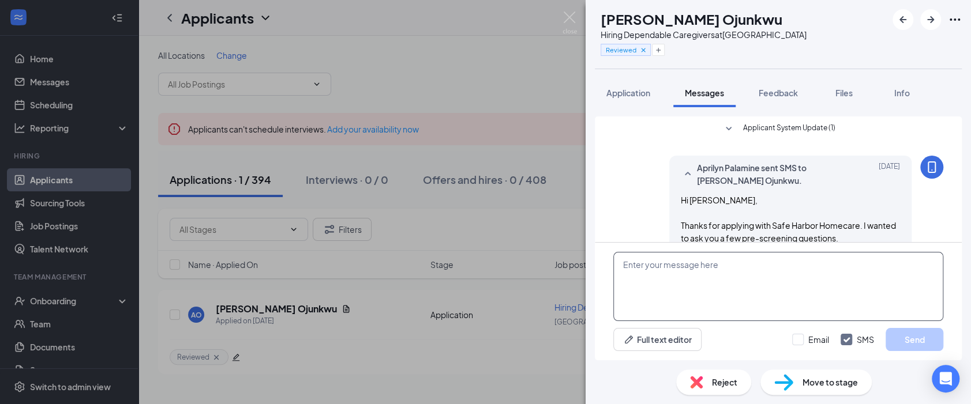
scroll to position [159, 0]
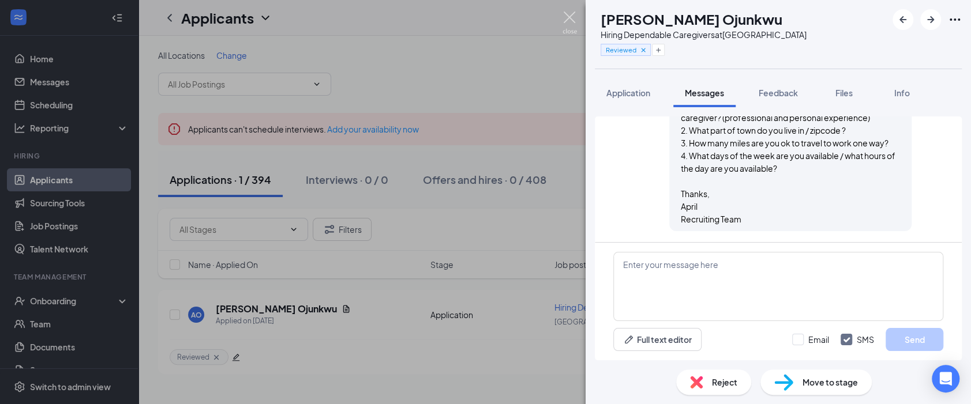
click at [569, 12] on img at bounding box center [570, 23] width 14 height 23
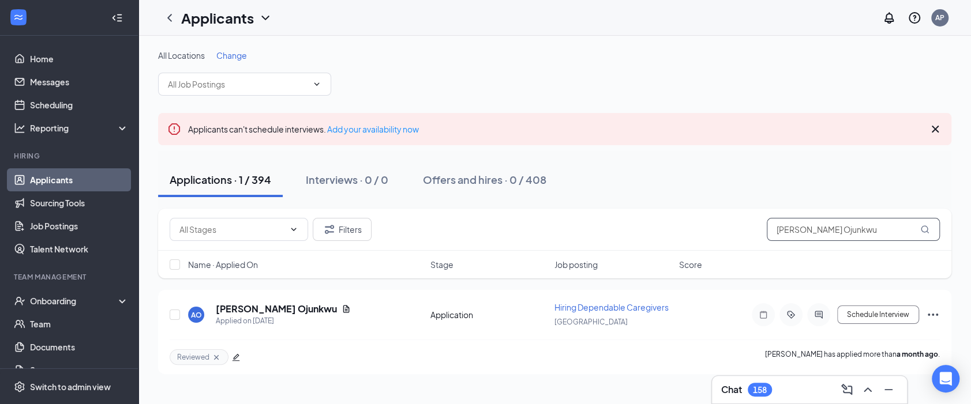
click at [794, 221] on input "[PERSON_NAME] Ojunkwu" at bounding box center [853, 229] width 173 height 23
drag, startPoint x: 759, startPoint y: 235, endPoint x: 655, endPoint y: 236, distance: 103.3
click at [655, 236] on div "Filters [PERSON_NAME] Ojunkwu" at bounding box center [555, 229] width 770 height 23
paste input "- [PERSON_NAME]"
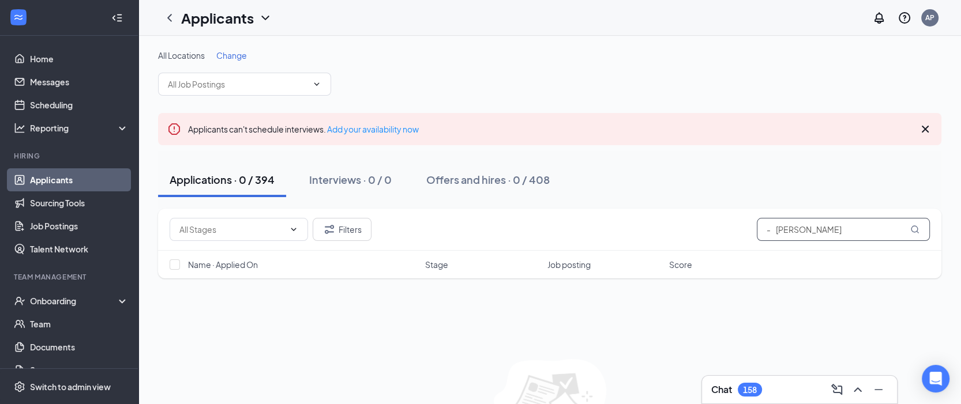
drag, startPoint x: 776, startPoint y: 226, endPoint x: 719, endPoint y: 228, distance: 57.1
click at [719, 228] on div "Filters - [PERSON_NAME]" at bounding box center [550, 229] width 760 height 23
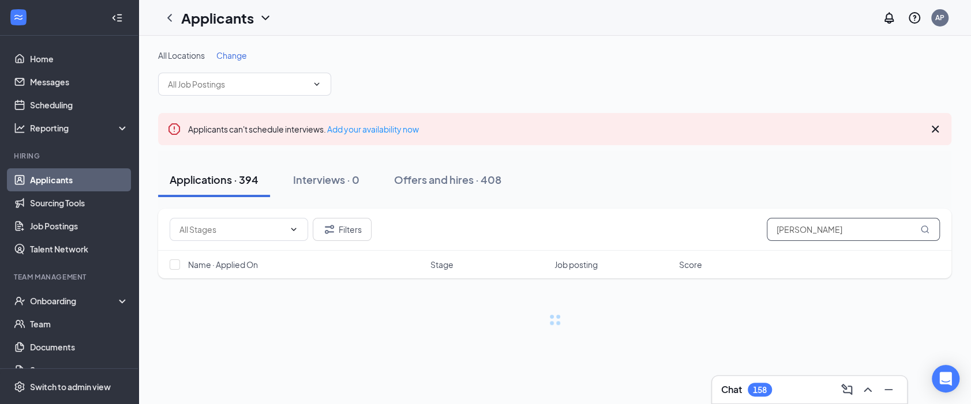
drag, startPoint x: 890, startPoint y: 228, endPoint x: 632, endPoint y: 220, distance: 258.0
click at [632, 220] on div "Filters [PERSON_NAME]" at bounding box center [555, 229] width 770 height 23
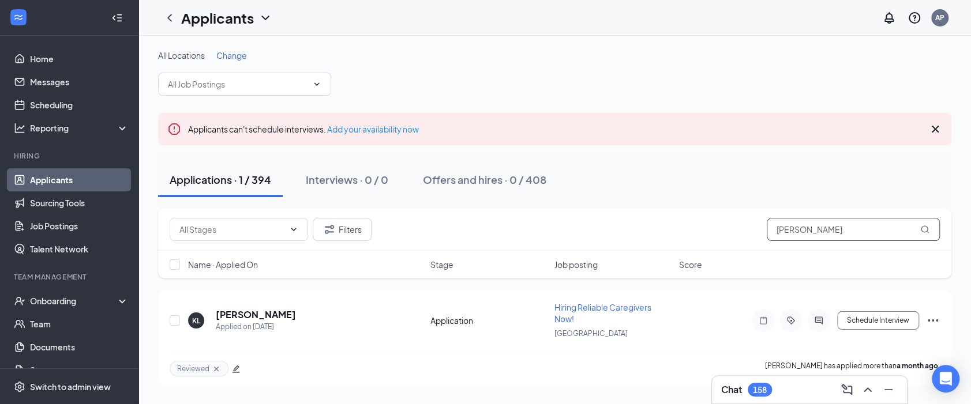
type input "[PERSON_NAME]"
click at [148, 227] on div "All Locations Change Applicants can't schedule interviews. Add your availabilit…" at bounding box center [554, 218] width 833 height 364
click at [284, 311] on h5 "[PERSON_NAME]" at bounding box center [256, 315] width 80 height 13
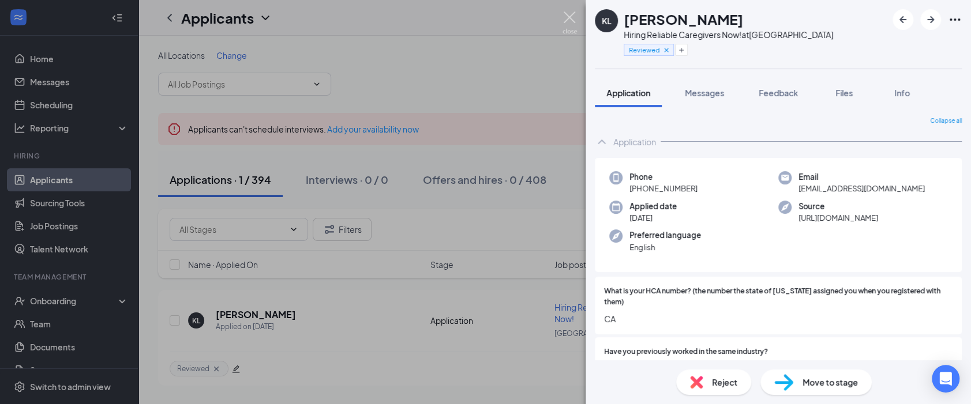
click at [568, 16] on img at bounding box center [570, 23] width 14 height 23
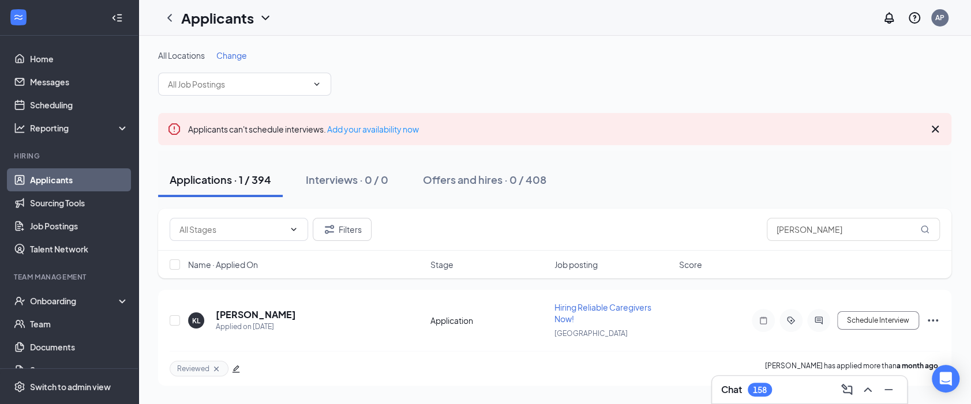
click at [94, 185] on link "Applicants" at bounding box center [79, 179] width 99 height 23
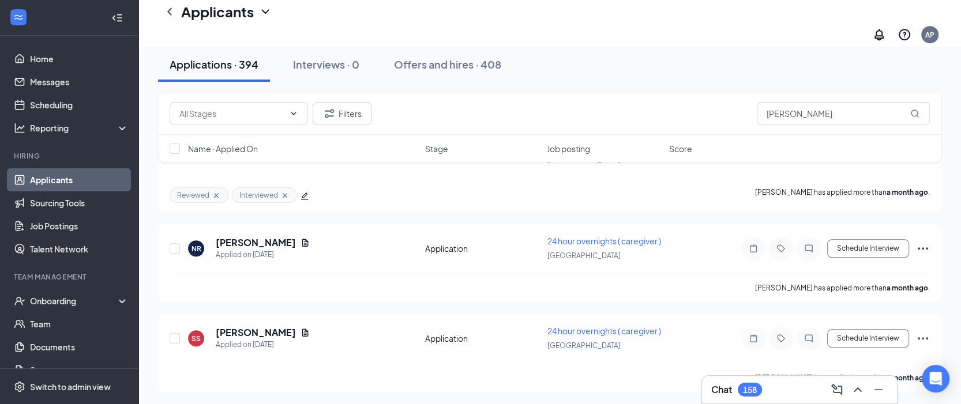
scroll to position [30915, 0]
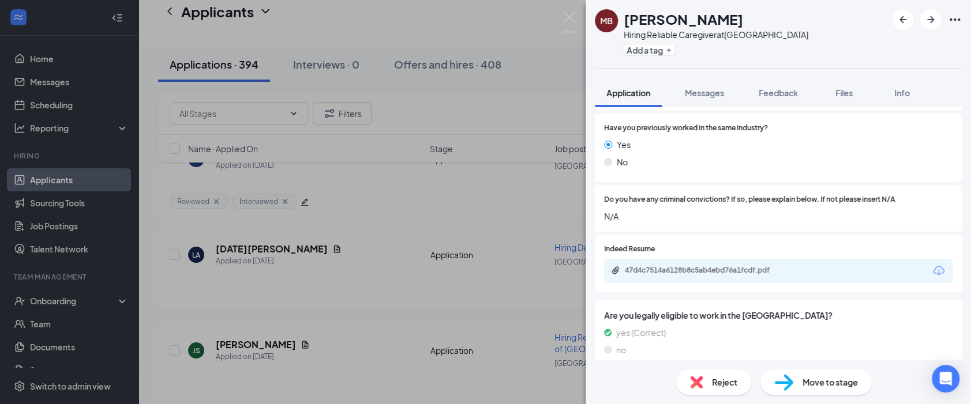
scroll to position [268, 0]
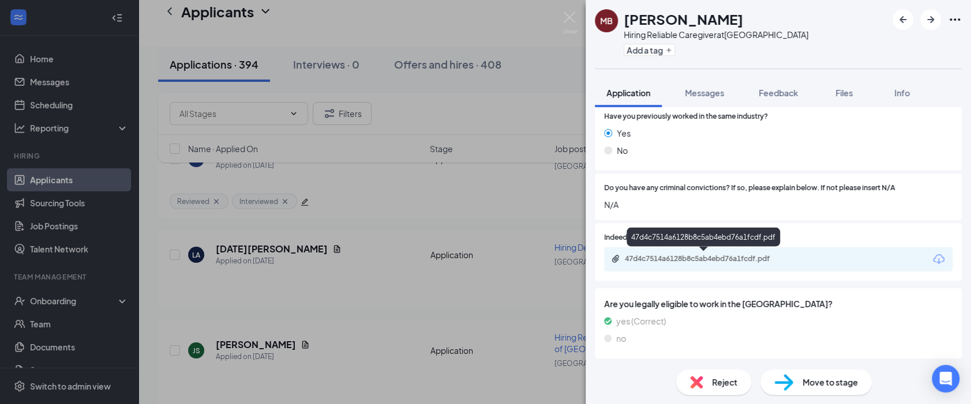
click at [698, 260] on div "47d4c7514a6128b8c5ab4ebd76a1fcdf.pdf" at bounding box center [706, 258] width 162 height 9
